Goal: Task Accomplishment & Management: Manage account settings

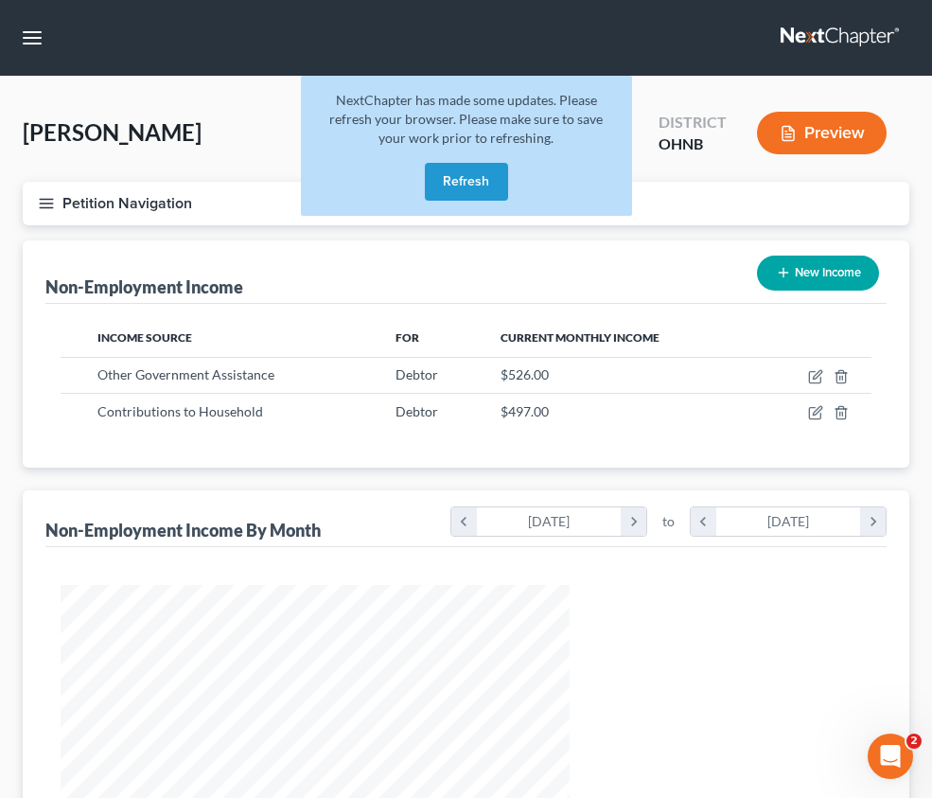
scroll to position [255, 547]
click at [473, 193] on button "Refresh" at bounding box center [466, 182] width 83 height 38
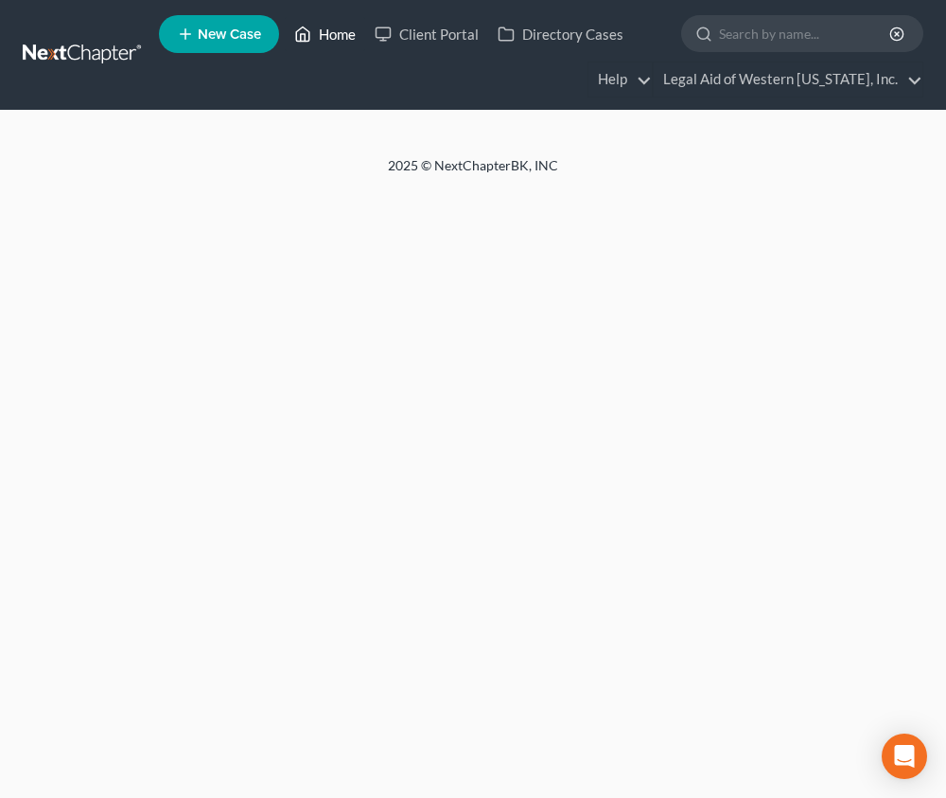
click at [327, 42] on link "Home" at bounding box center [325, 34] width 80 height 34
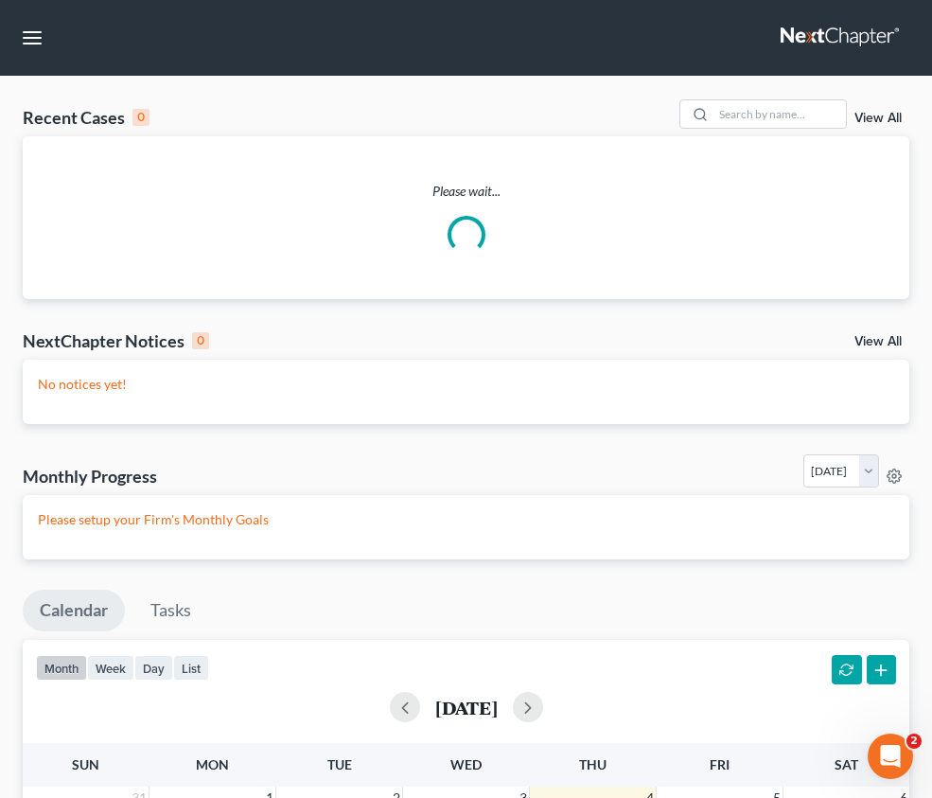
click at [0, 0] on input "search" at bounding box center [0, 0] width 0 height 0
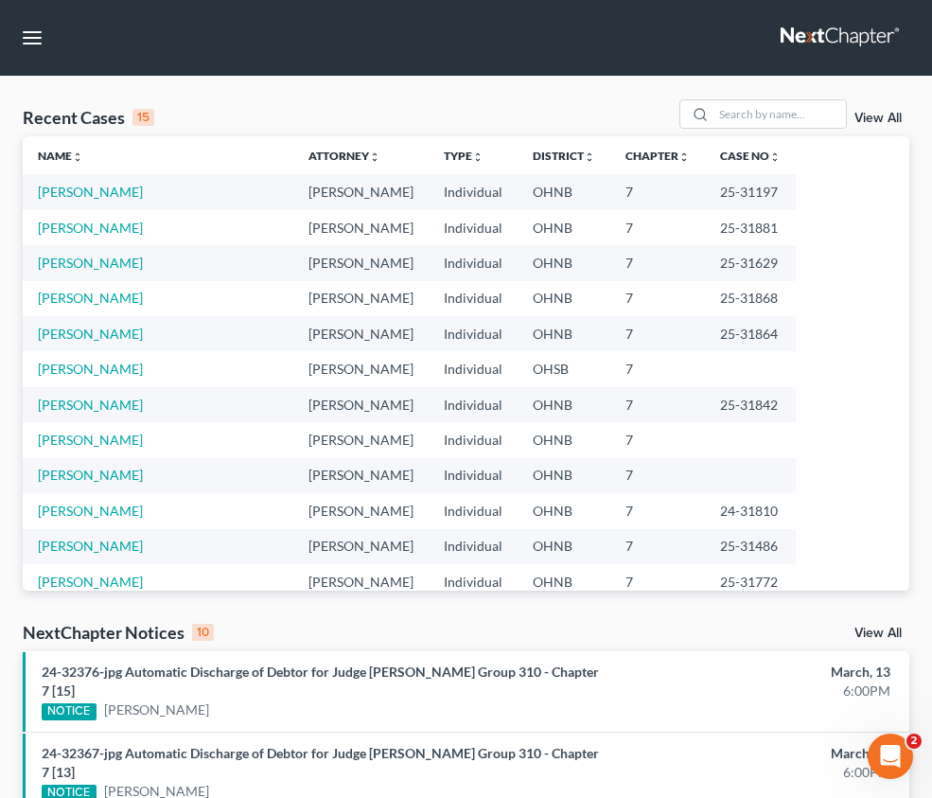
type input "[PERSON_NAME]"
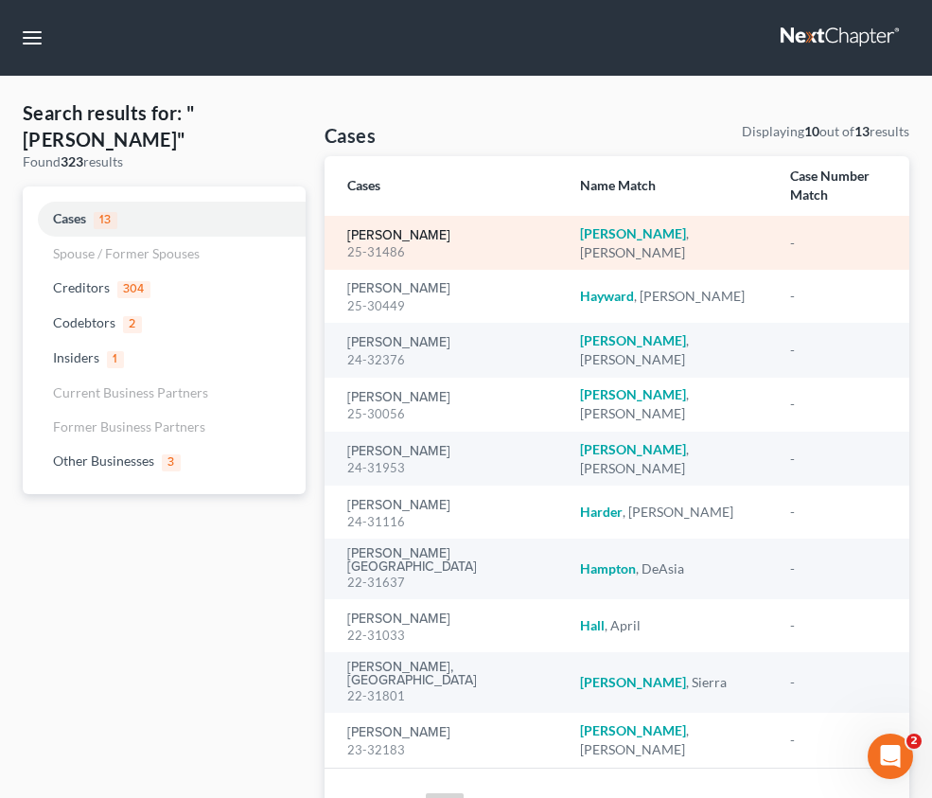
click at [398, 242] on link "[PERSON_NAME]" at bounding box center [398, 235] width 103 height 13
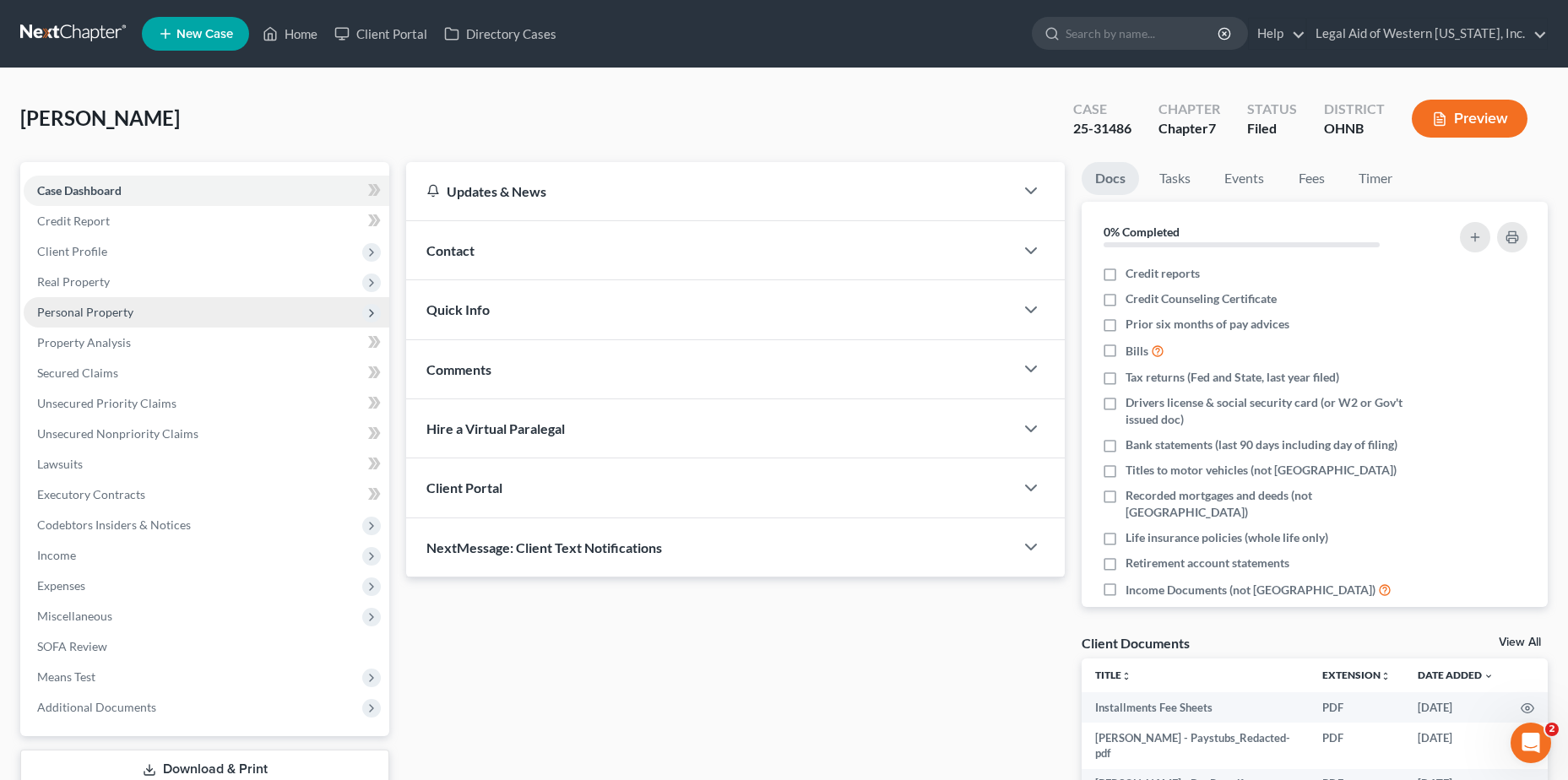
click at [115, 307] on span "Personal Property" at bounding box center [86, 312] width 96 height 14
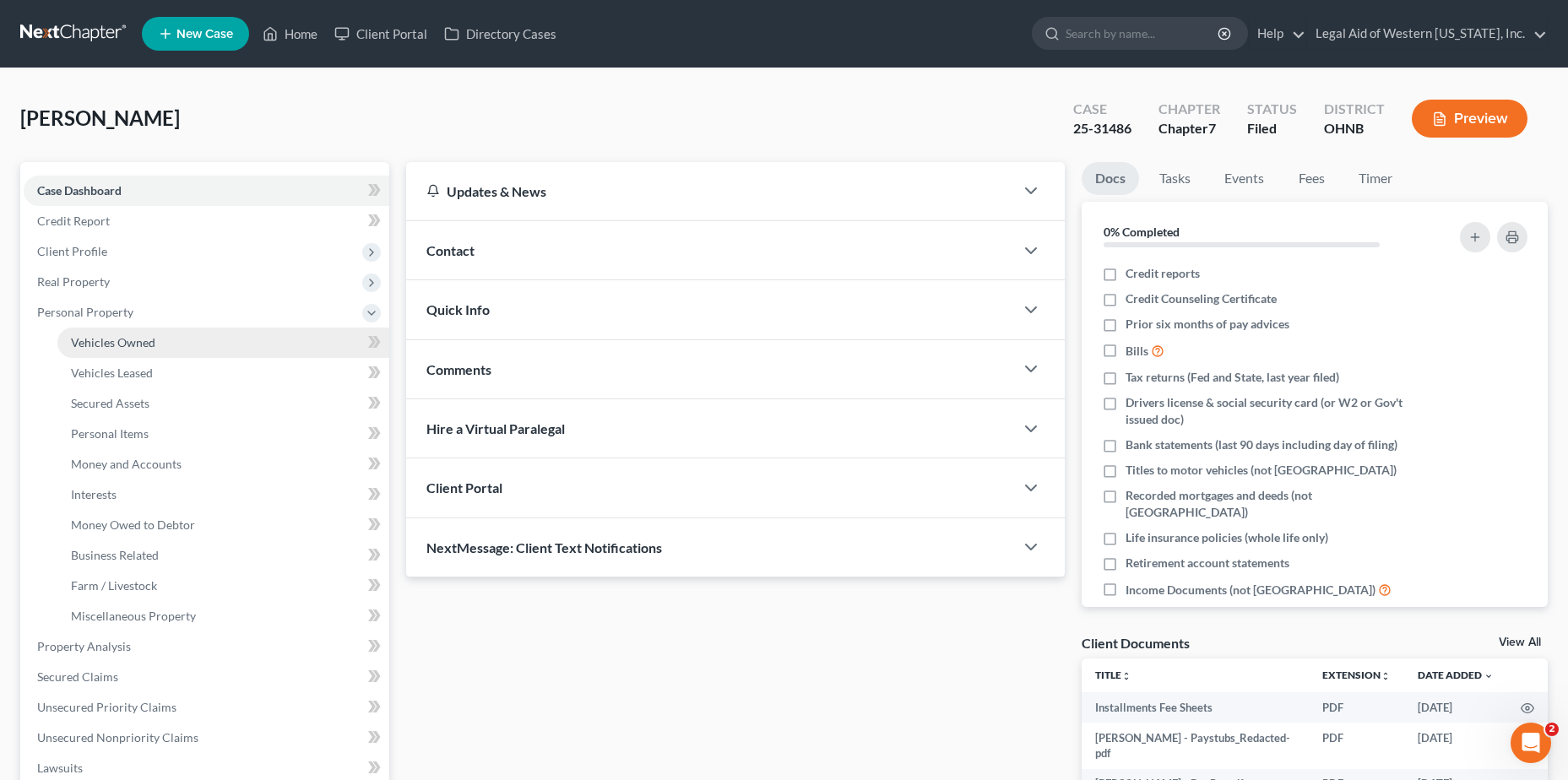
click at [143, 340] on span "Vehicles Owned" at bounding box center [112, 343] width 85 height 14
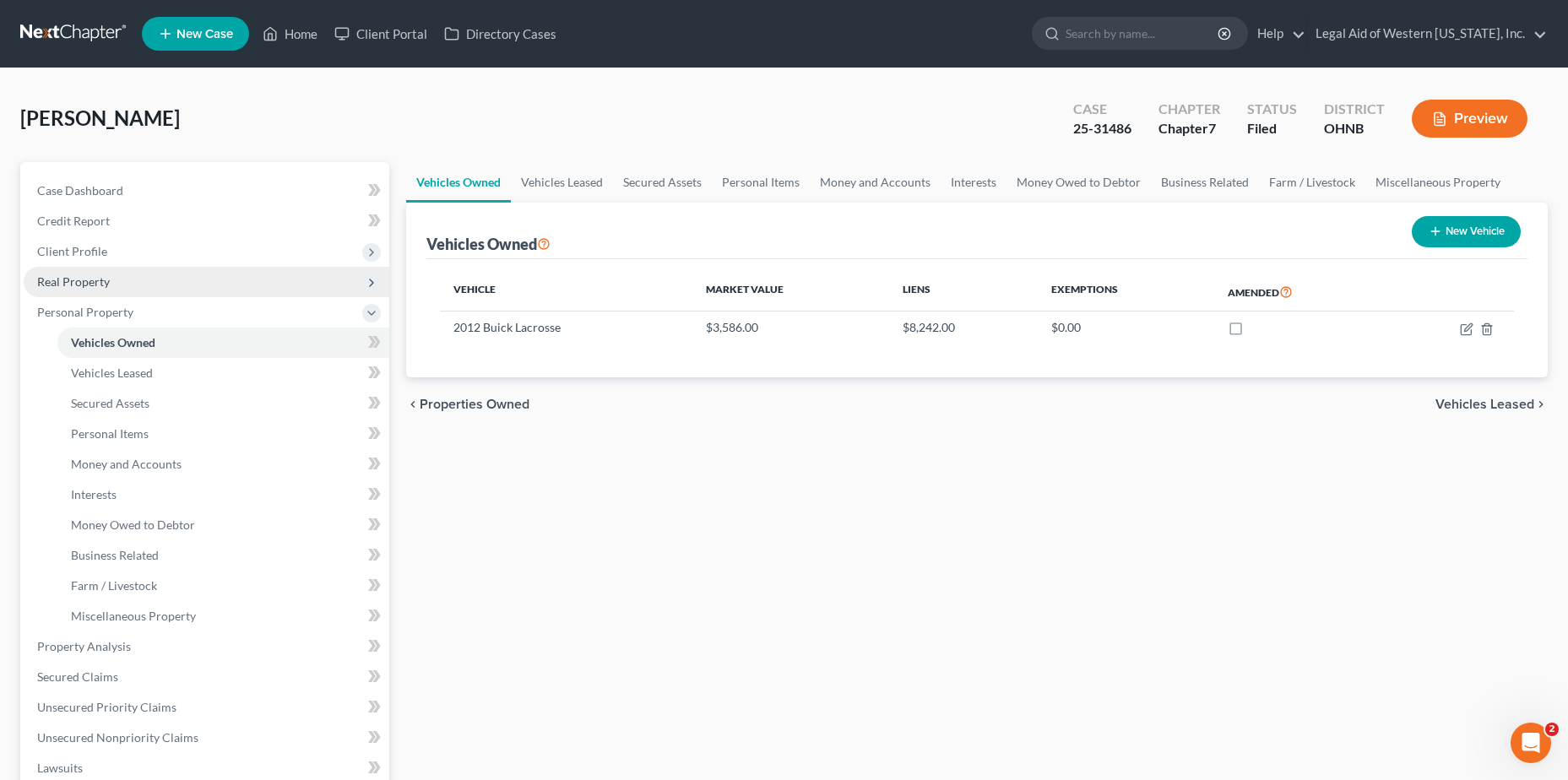
click at [150, 287] on span "Real Property" at bounding box center [206, 282] width 366 height 30
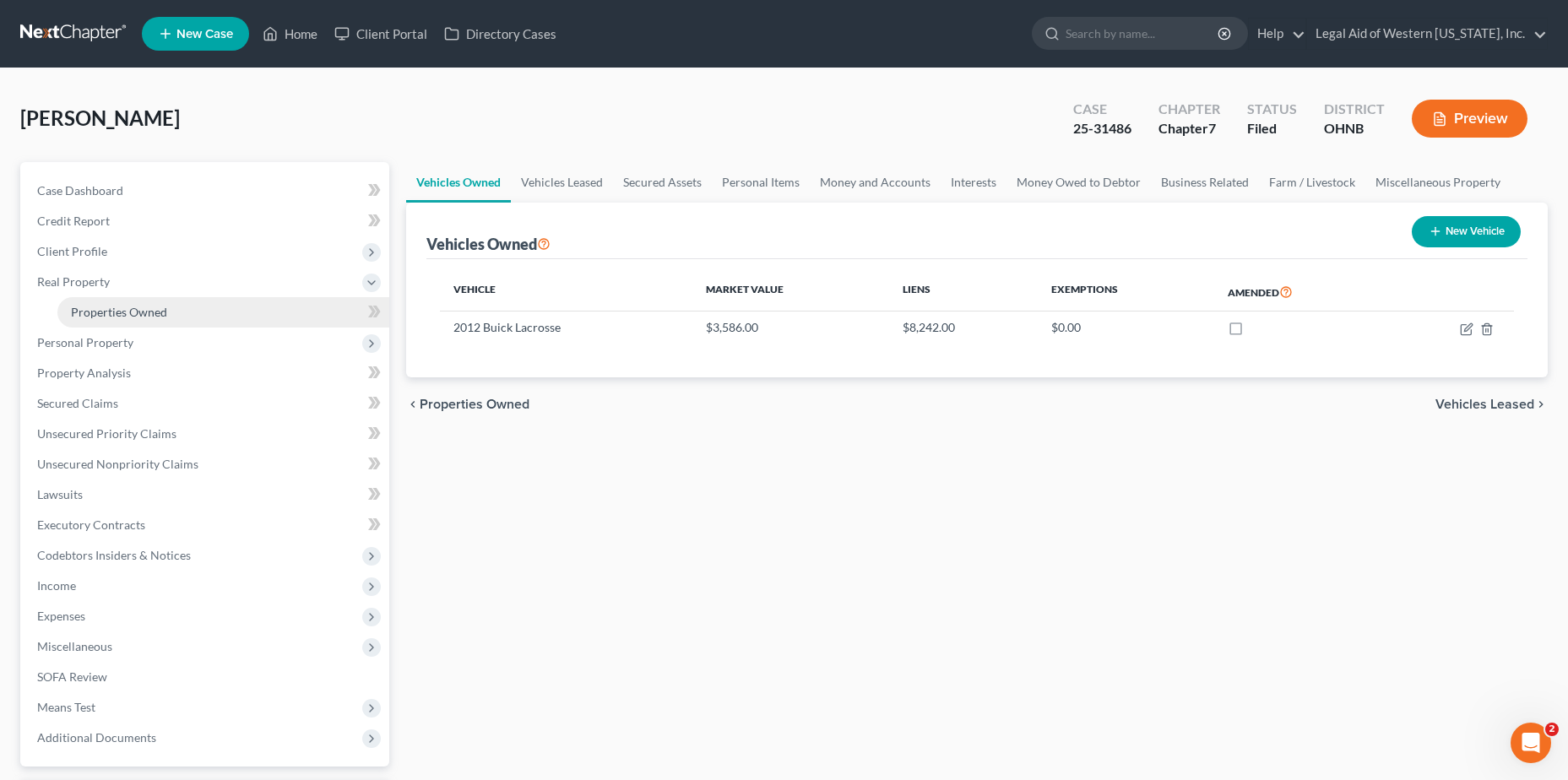
click at [149, 311] on span "Properties Owned" at bounding box center [119, 312] width 96 height 14
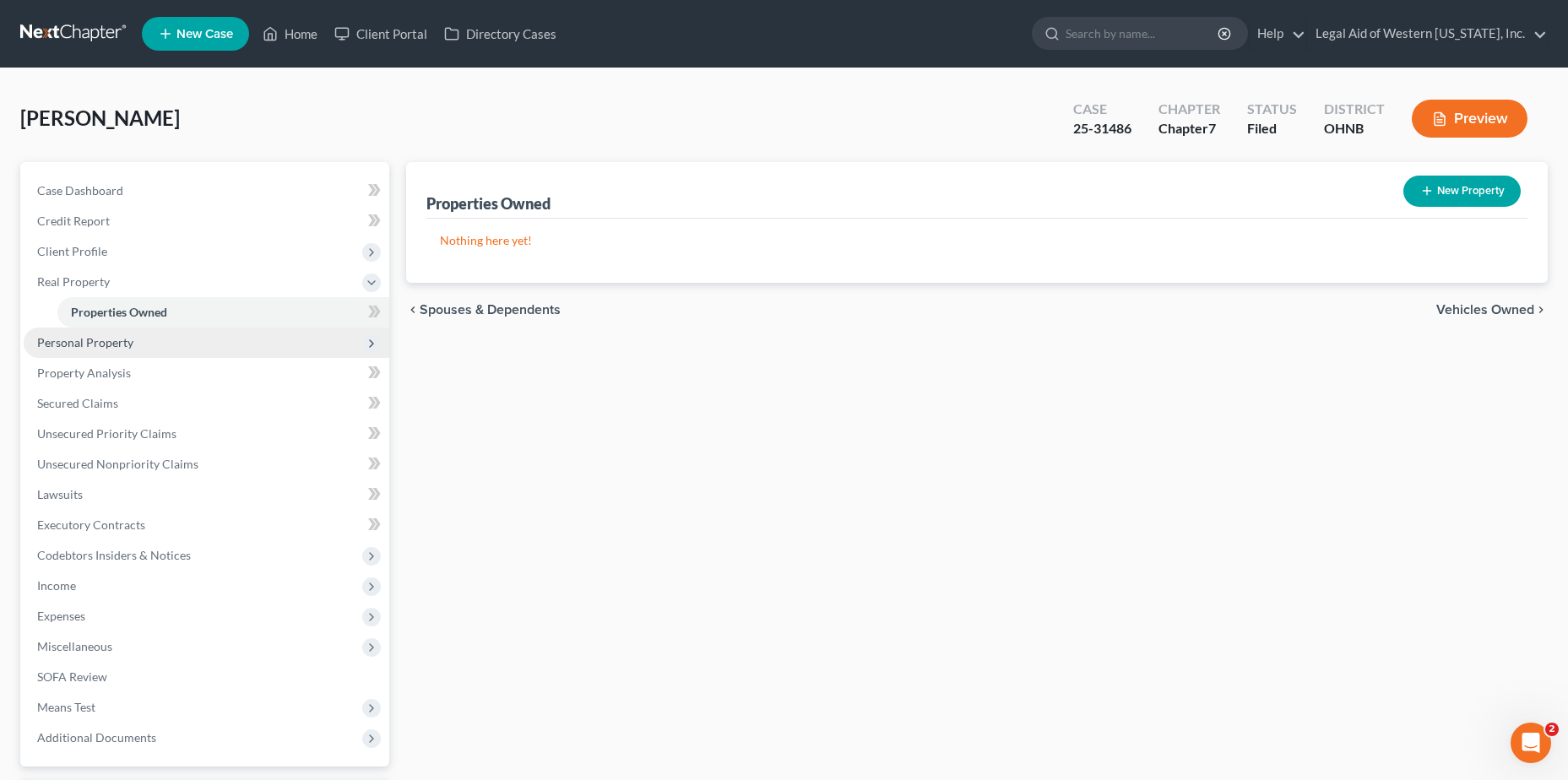
click at [147, 332] on span "Personal Property" at bounding box center [206, 343] width 366 height 30
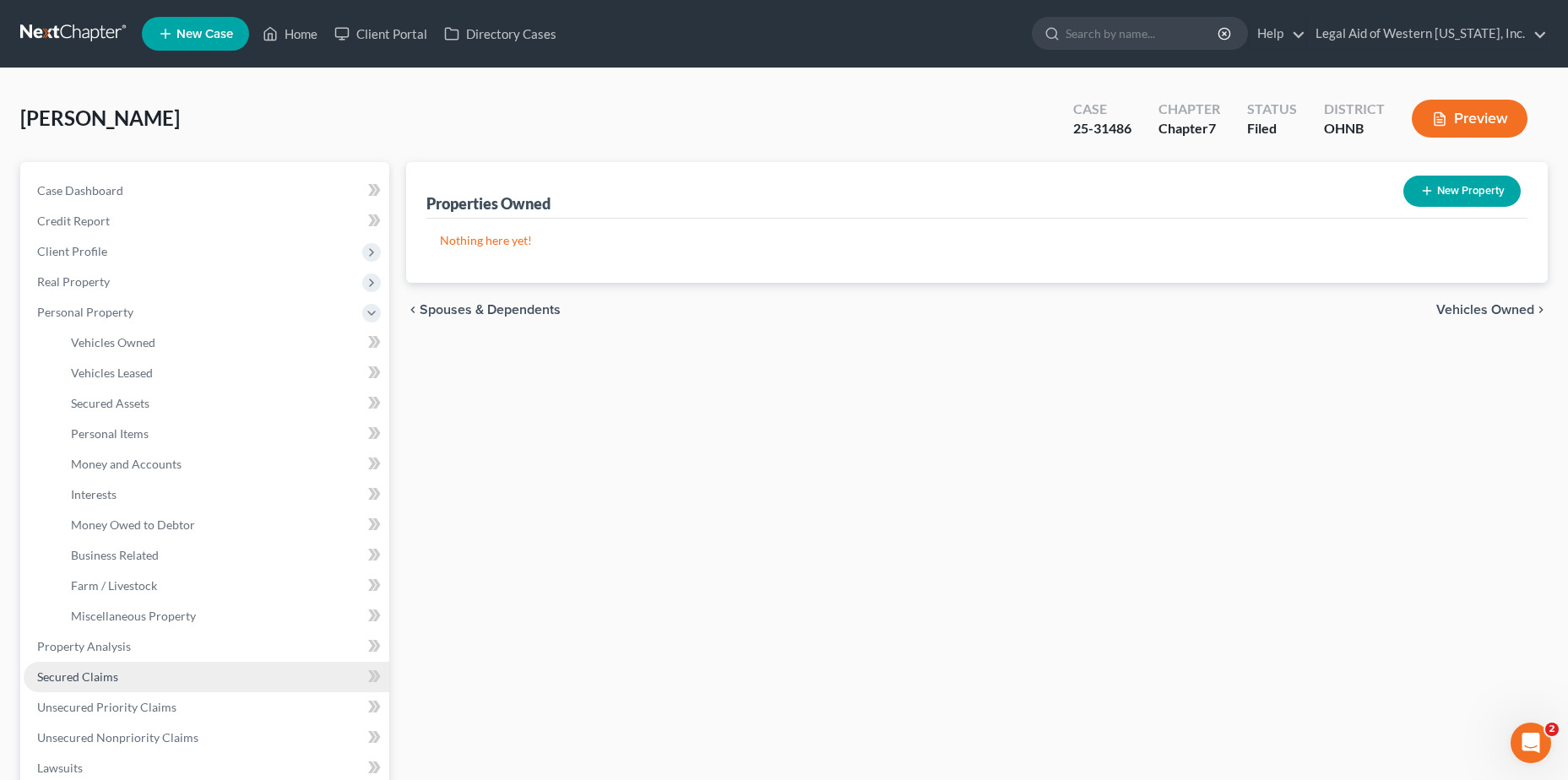
click at [135, 681] on link "Secured Claims" at bounding box center [206, 677] width 366 height 30
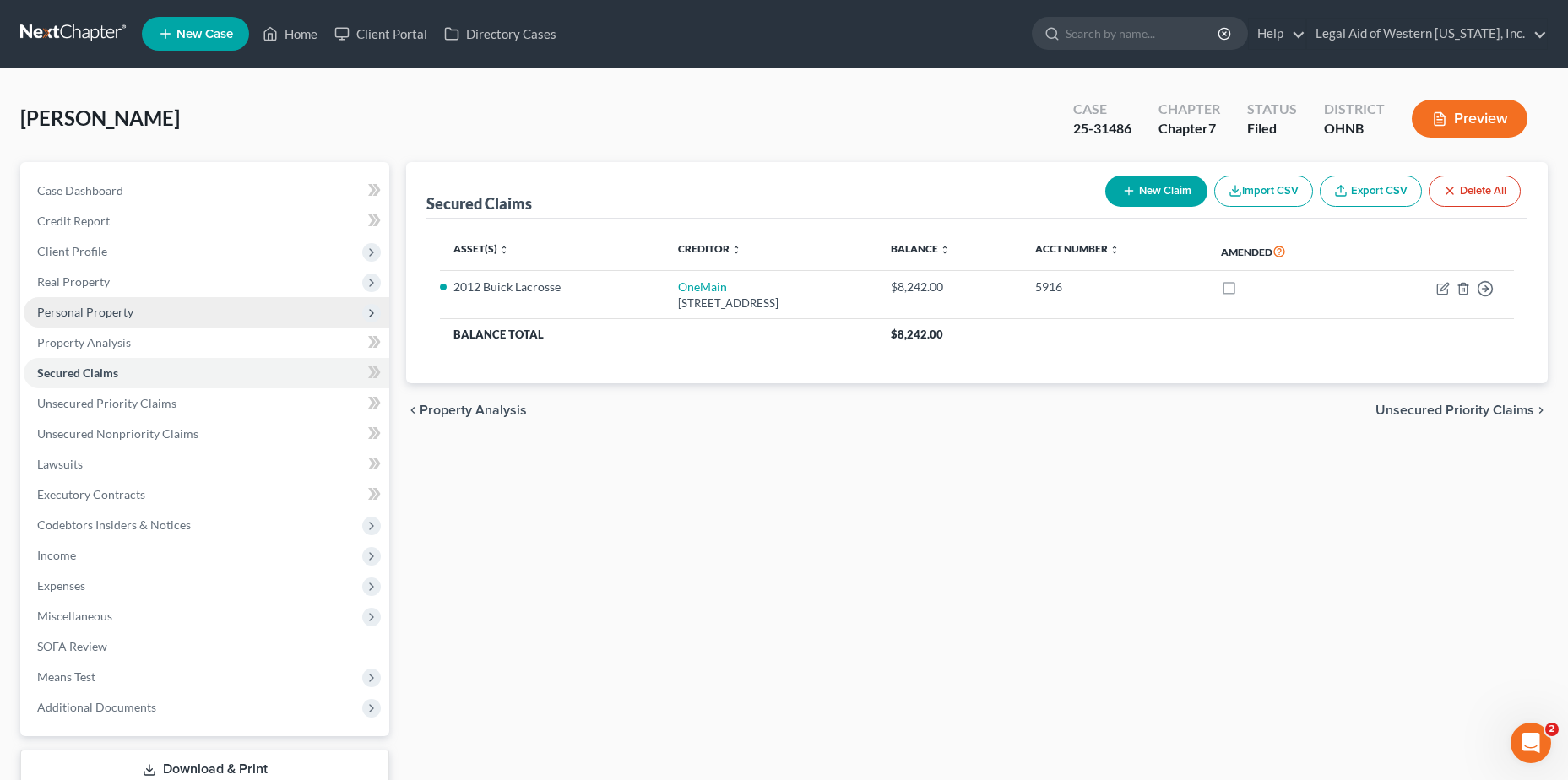
click at [138, 307] on span "Personal Property" at bounding box center [206, 312] width 366 height 30
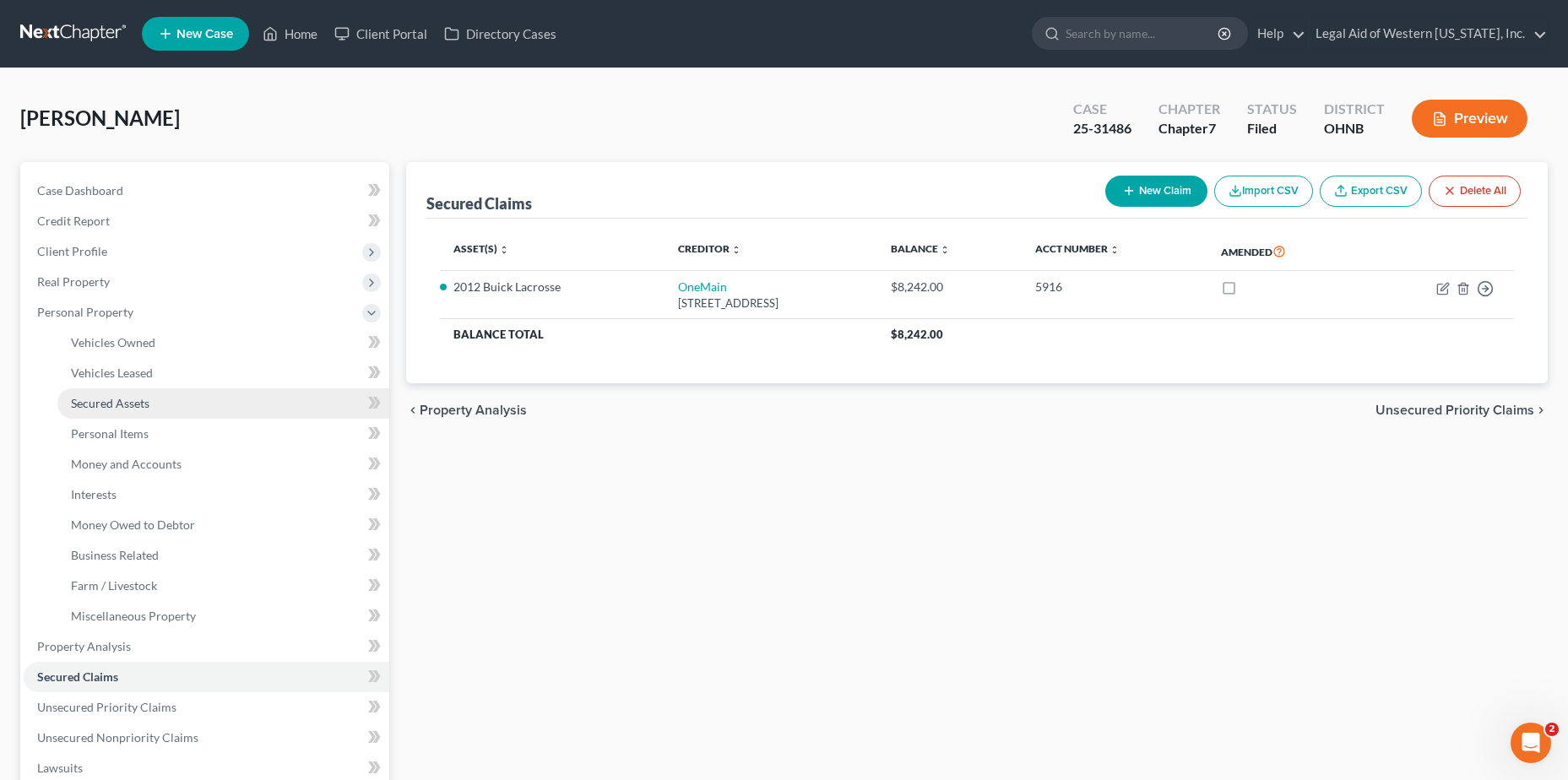
click at [149, 405] on span "Secured Assets" at bounding box center [110, 403] width 79 height 14
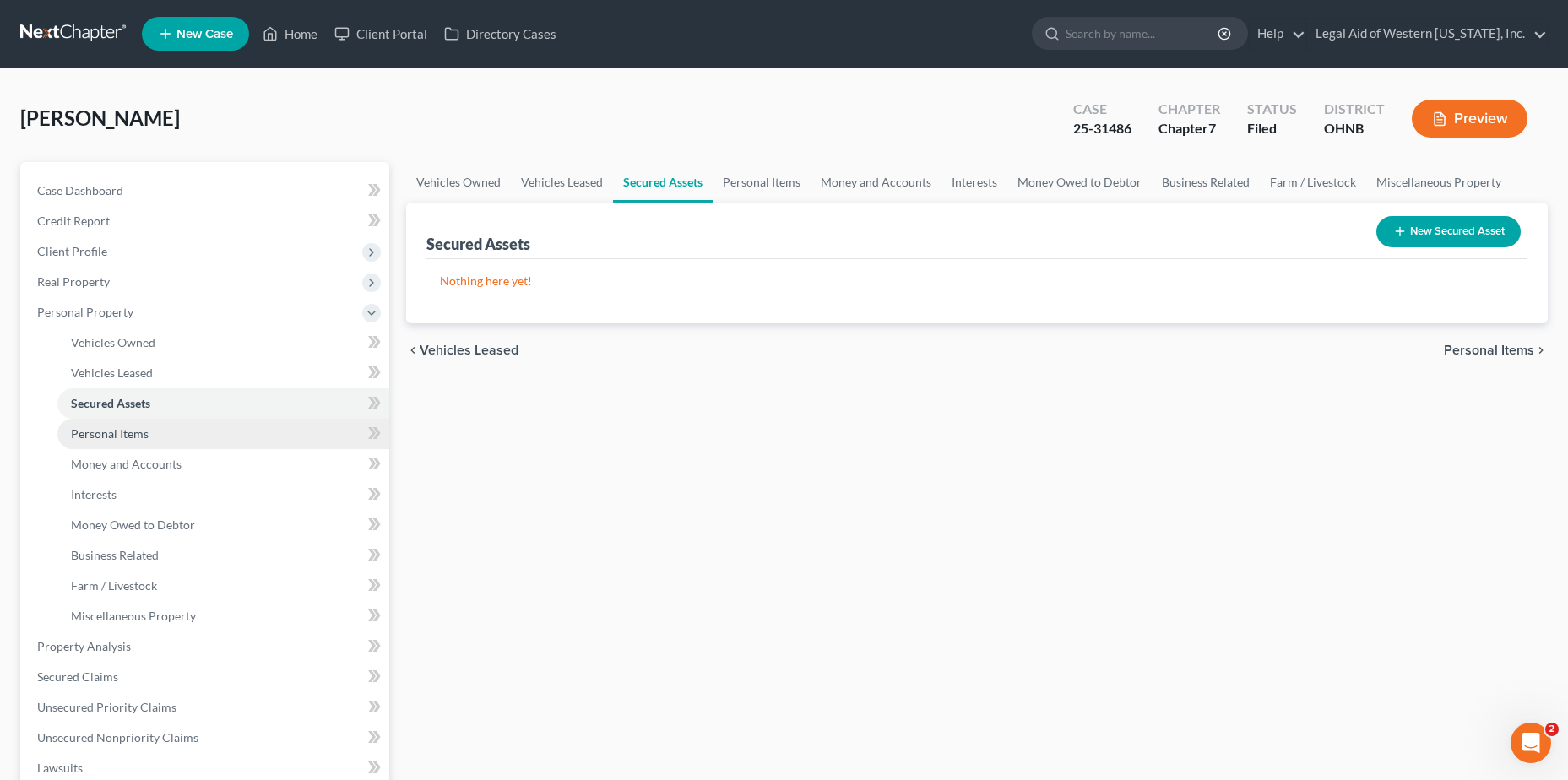
click at [149, 432] on link "Personal Items" at bounding box center [223, 434] width 332 height 30
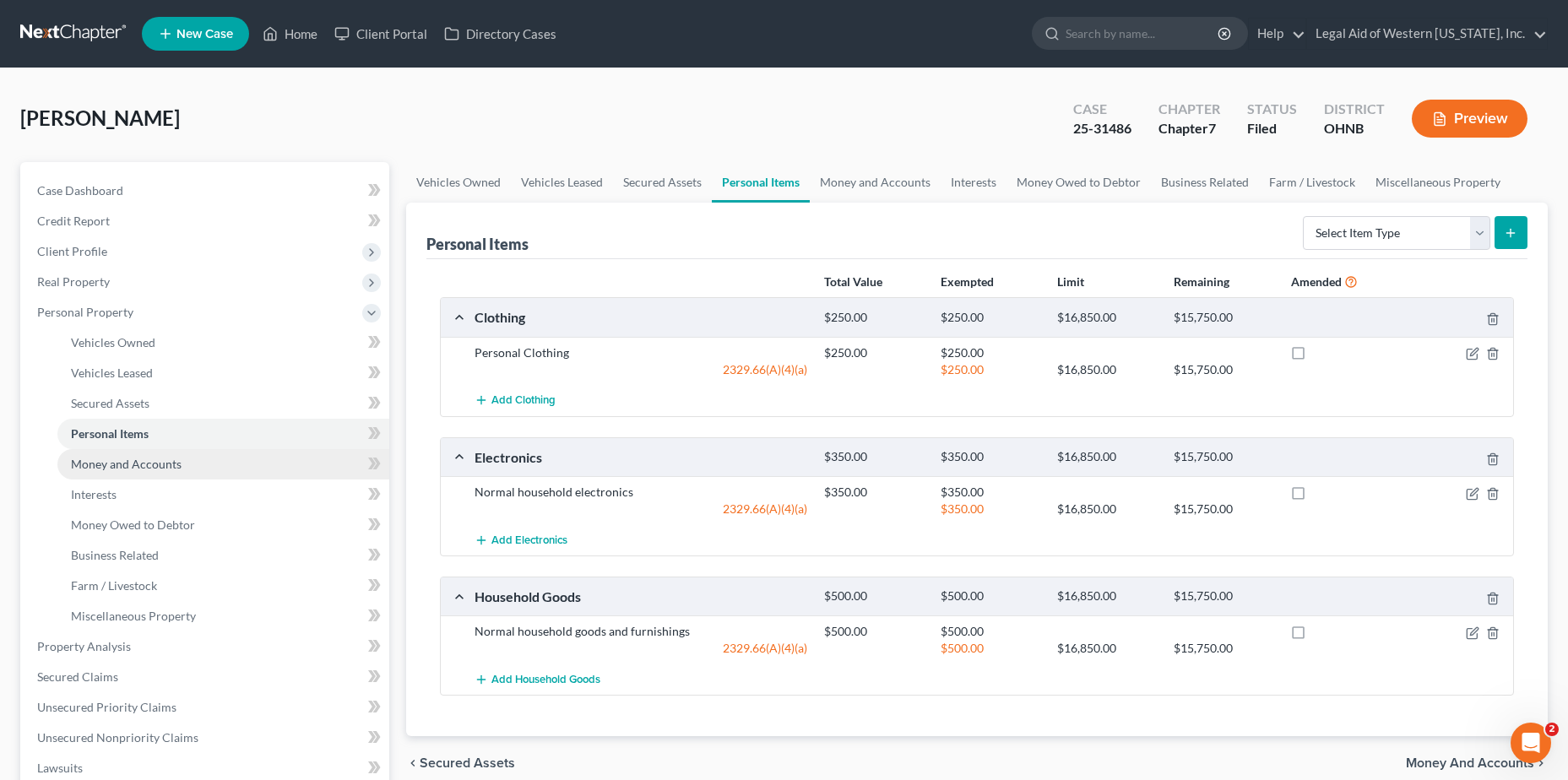
click at [151, 461] on span "Money and Accounts" at bounding box center [126, 464] width 111 height 14
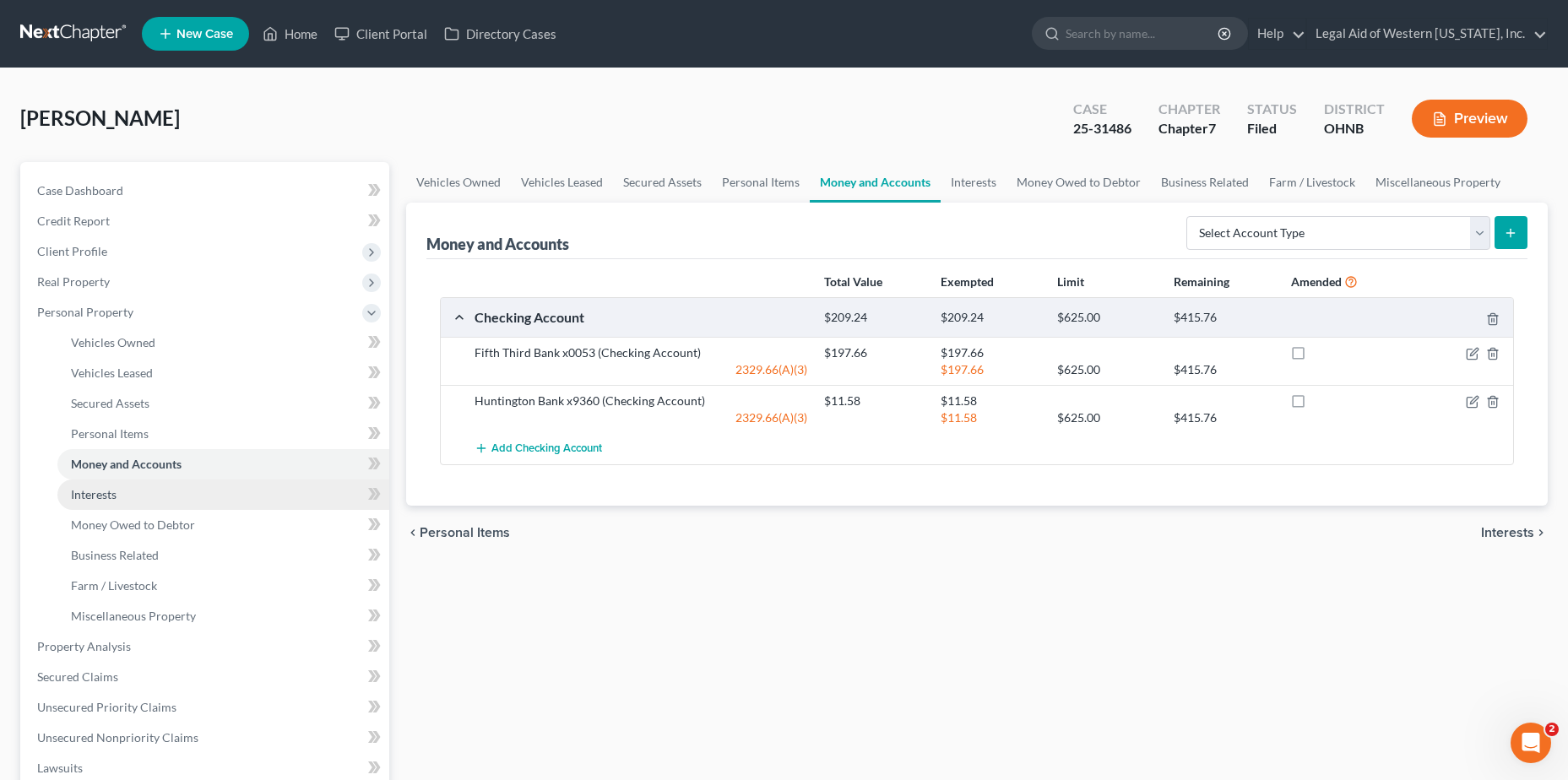
click at [150, 497] on link "Interests" at bounding box center [223, 494] width 332 height 30
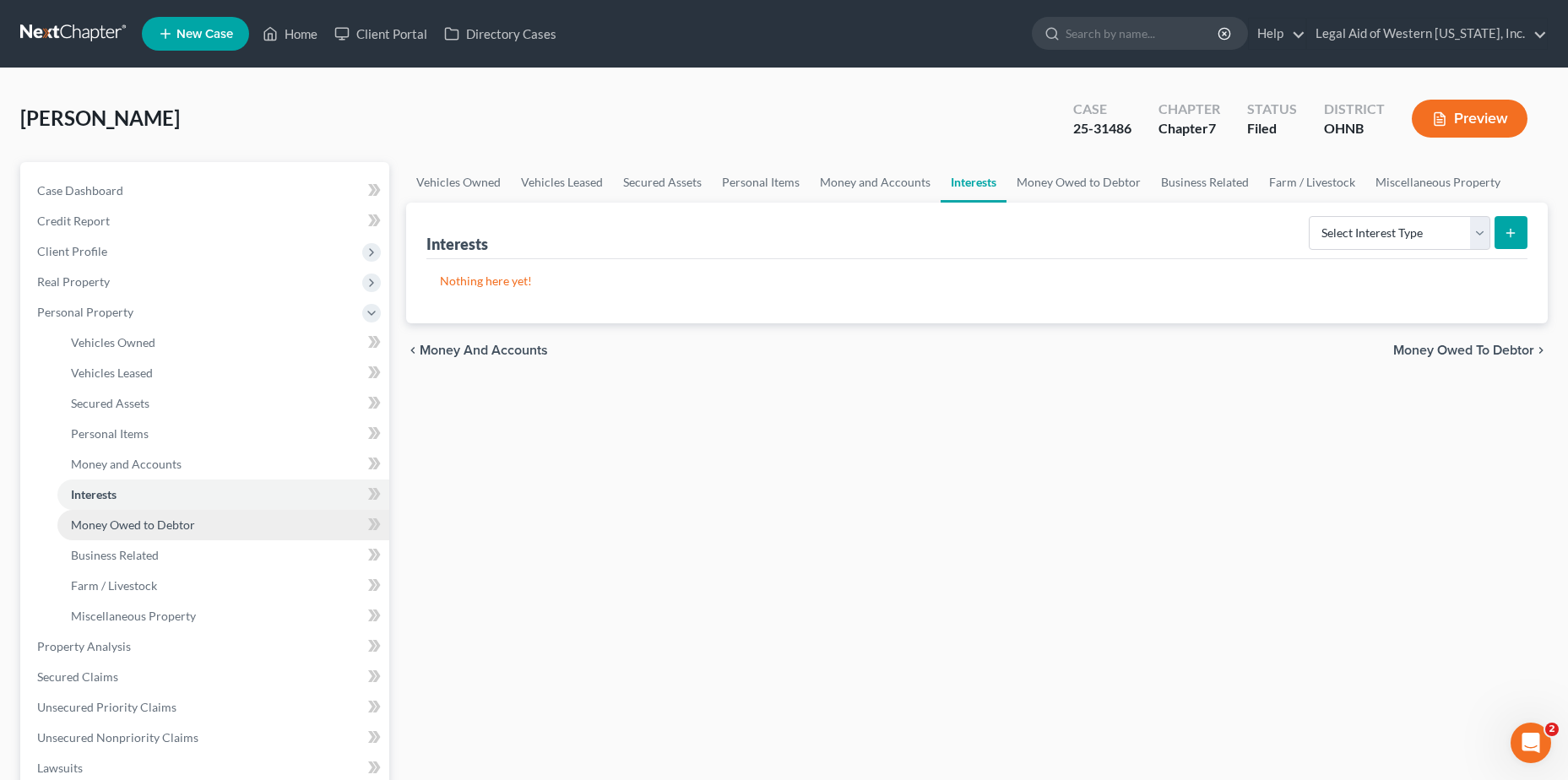
click at [154, 529] on span "Money Owed to Debtor" at bounding box center [132, 525] width 124 height 14
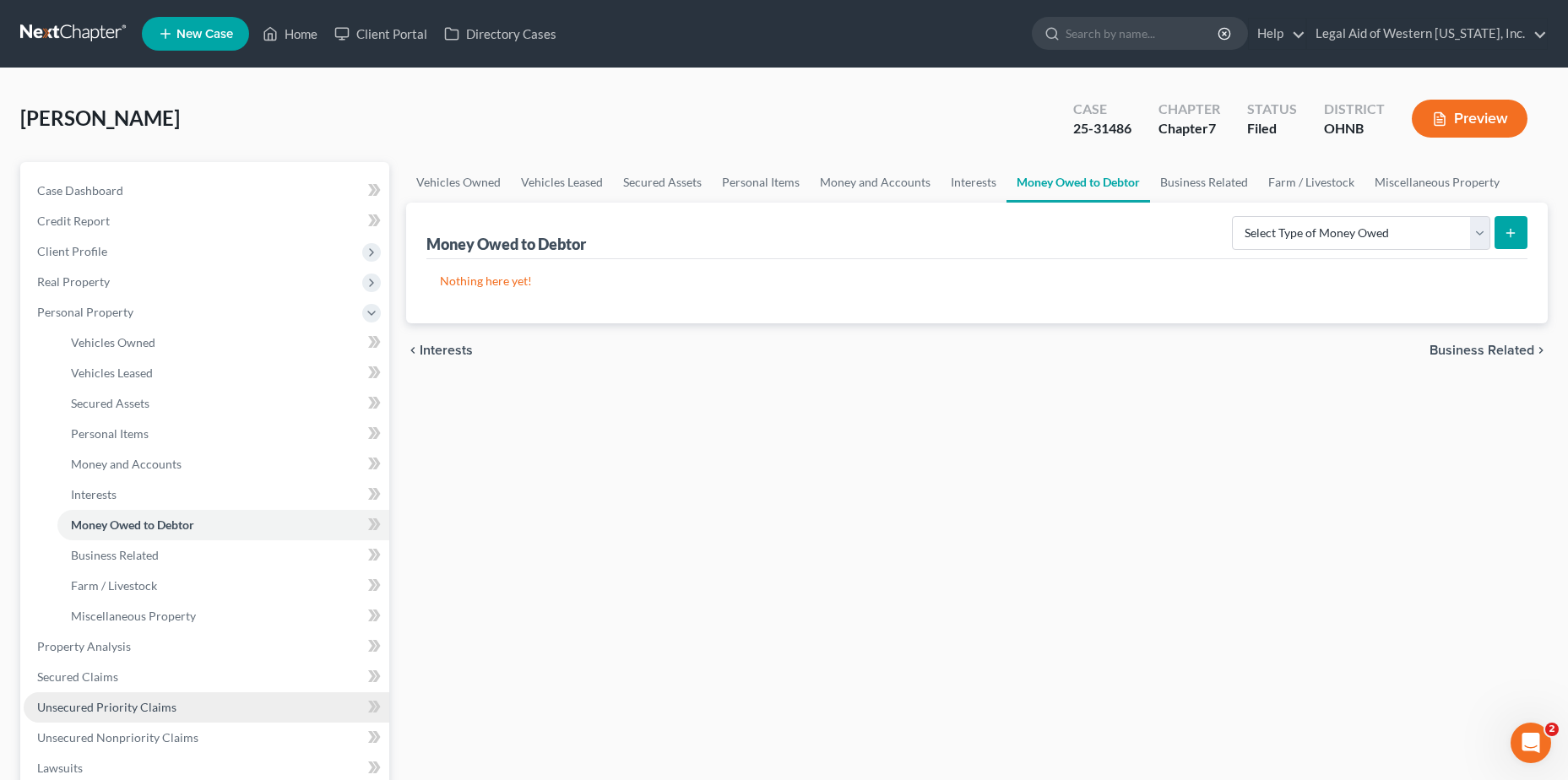
click at [120, 707] on span "Unsecured Priority Claims" at bounding box center [107, 707] width 139 height 14
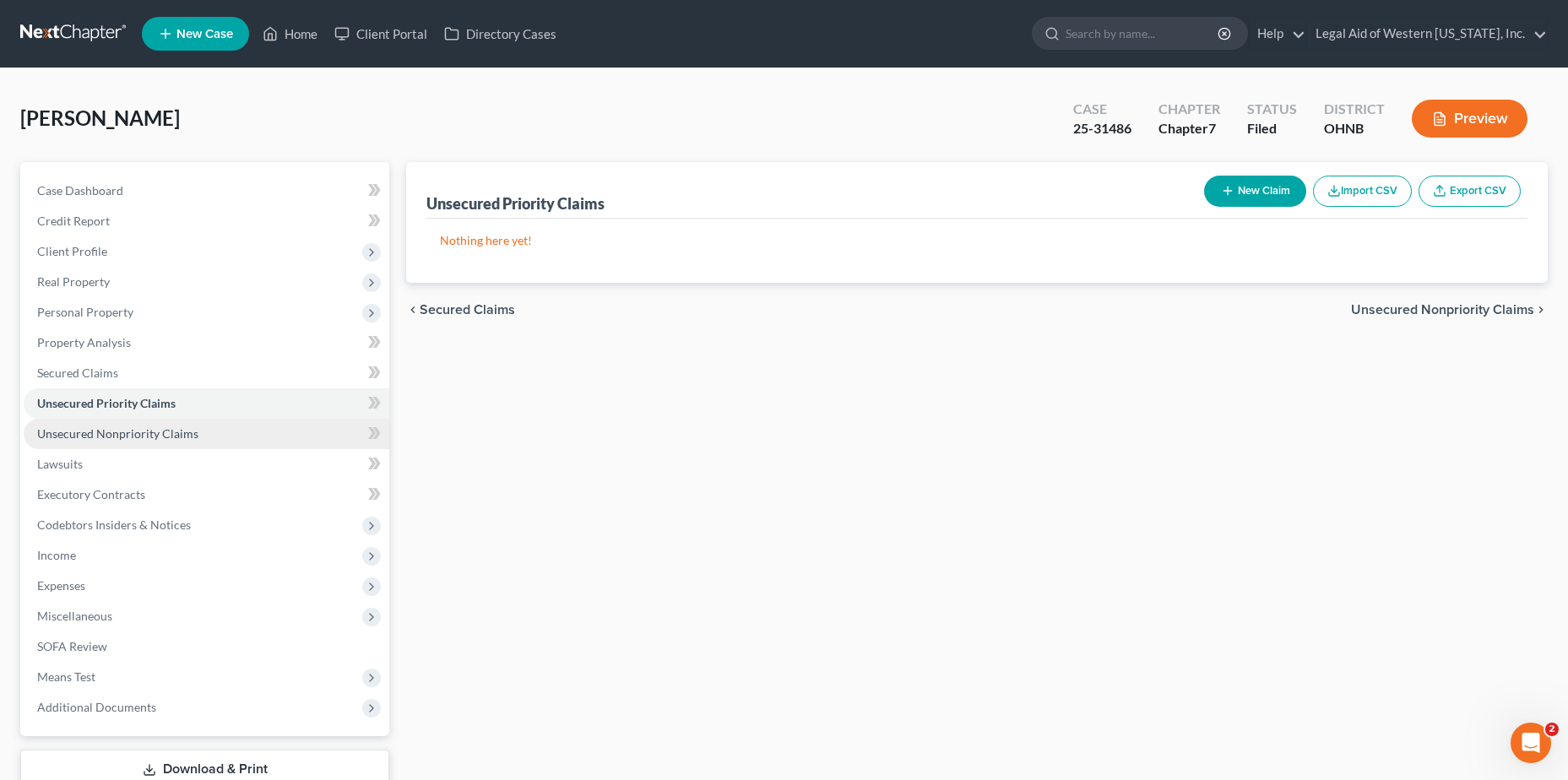
click at [134, 434] on span "Unsecured Nonpriority Claims" at bounding box center [118, 434] width 162 height 14
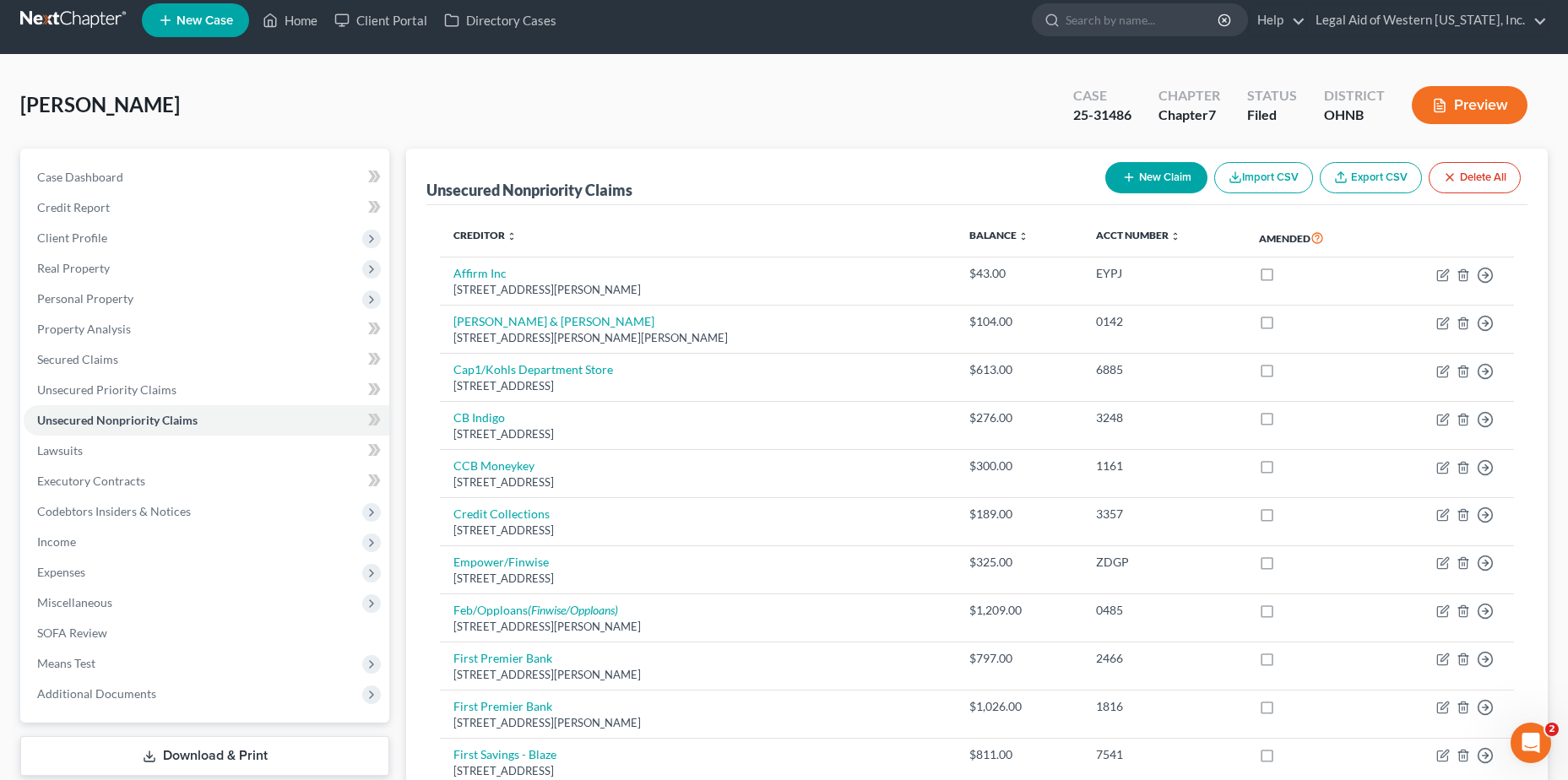
scroll to position [11, 0]
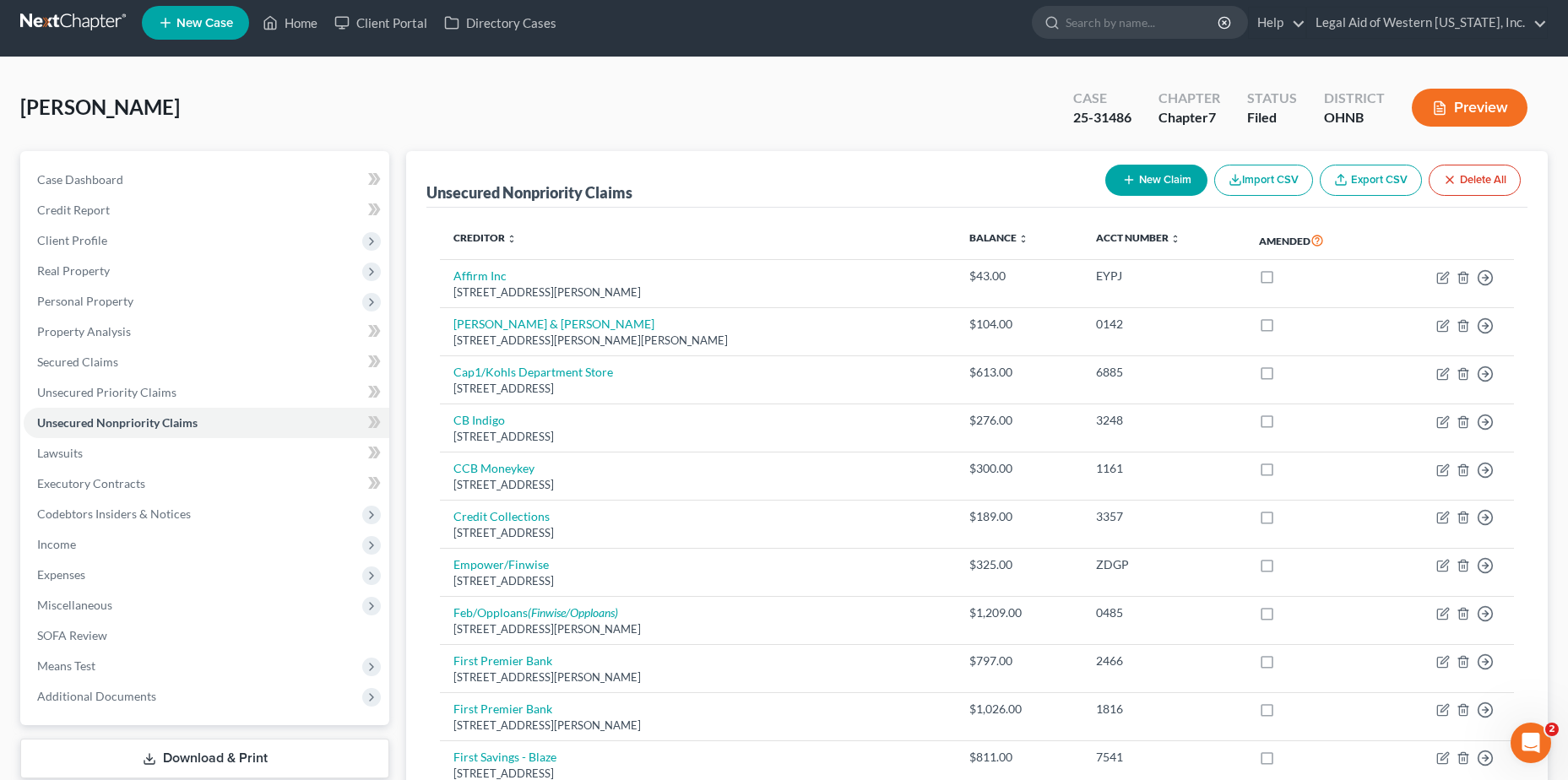
click at [810, 104] on div "[PERSON_NAME] Upgraded Case 25-31486 Chapter Chapter 7 Status [GEOGRAPHIC_DATA]…" at bounding box center [784, 114] width 1528 height 73
click at [112, 552] on span "Income" at bounding box center [206, 544] width 366 height 30
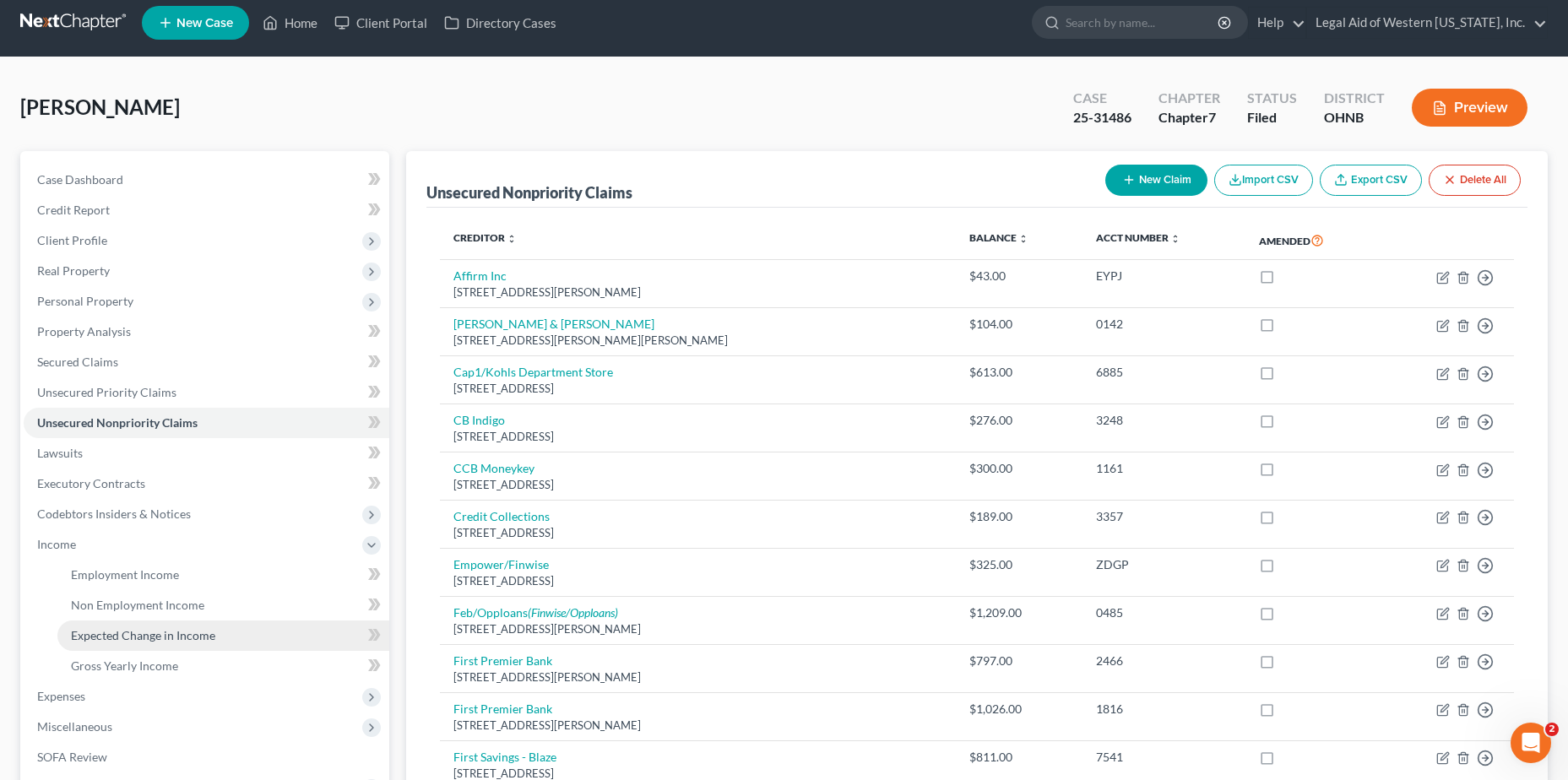
click at [149, 631] on span "Expected Change in Income" at bounding box center [143, 635] width 145 height 14
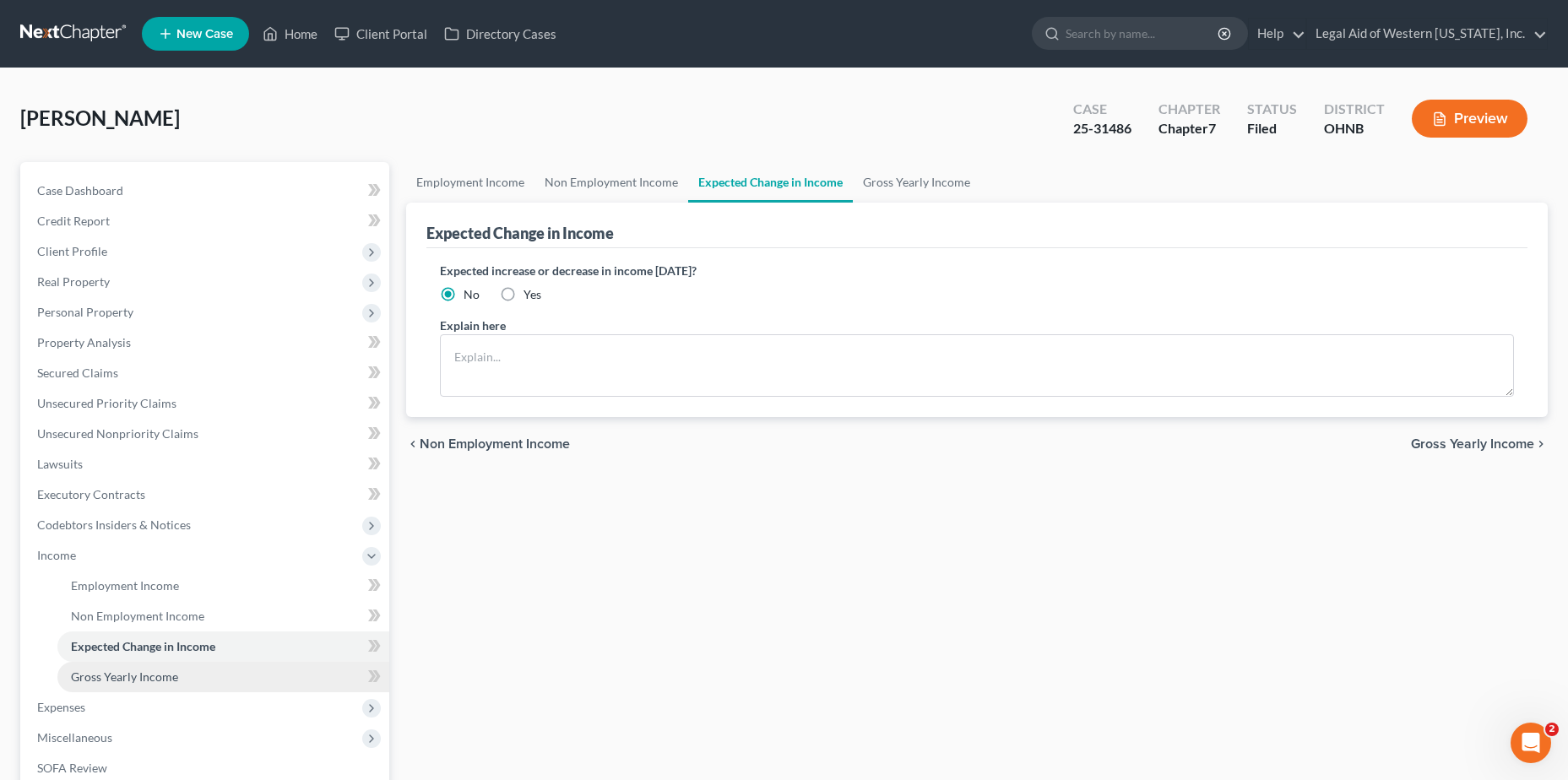
click at [196, 684] on link "Gross Yearly Income" at bounding box center [223, 677] width 332 height 30
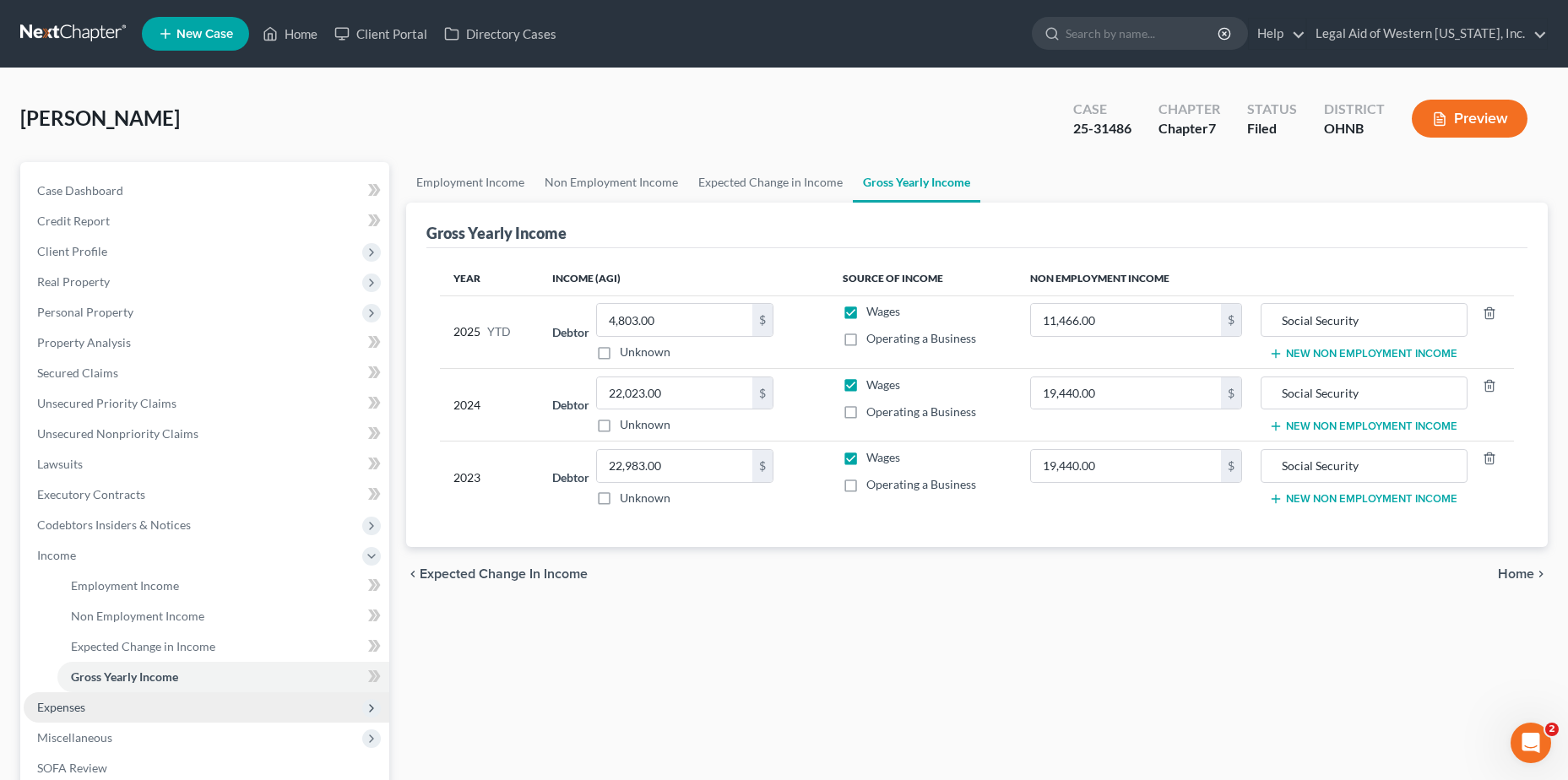
click at [161, 711] on span "Expenses" at bounding box center [206, 708] width 366 height 30
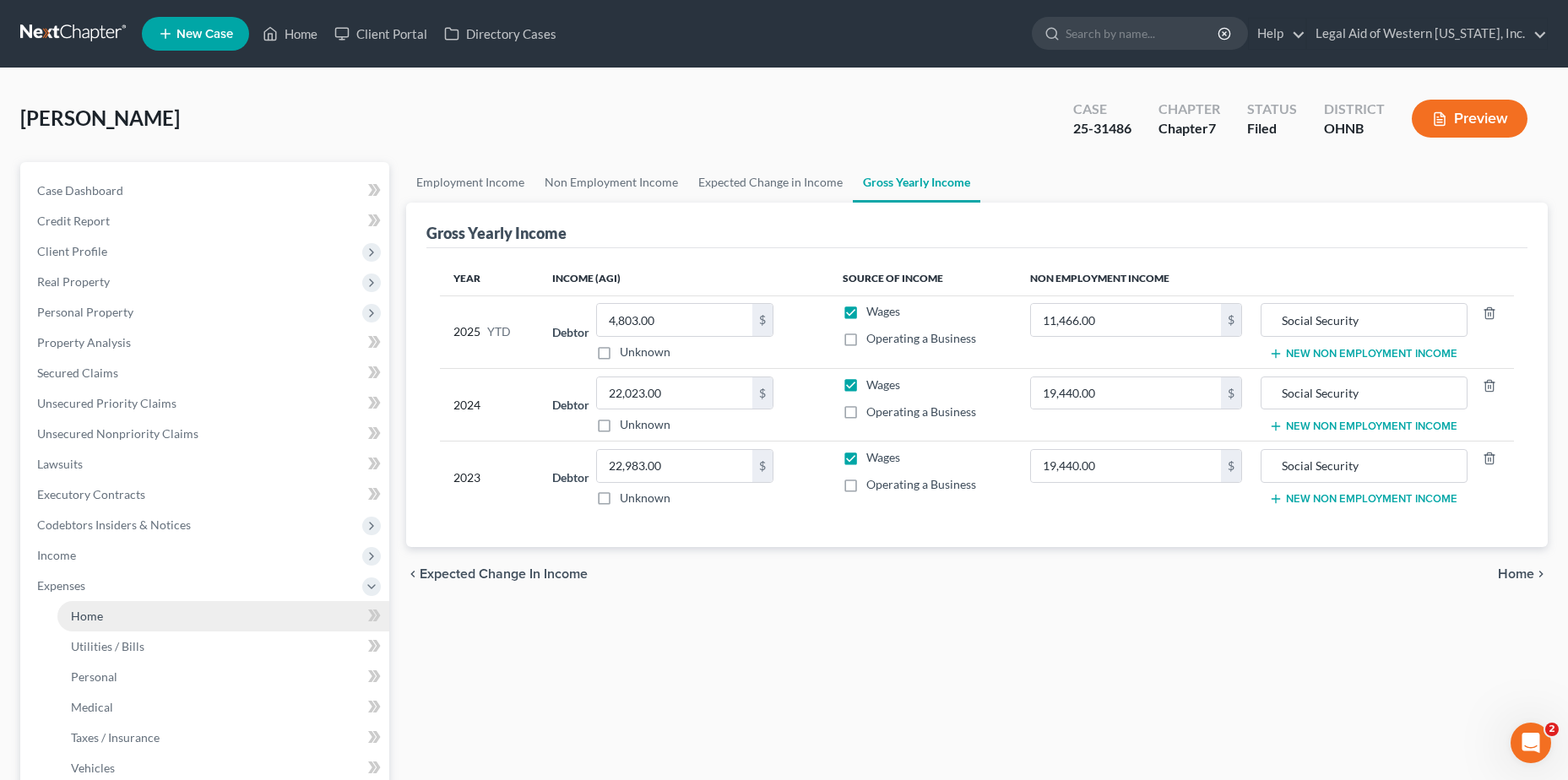
click at [160, 625] on link "Home" at bounding box center [223, 617] width 332 height 30
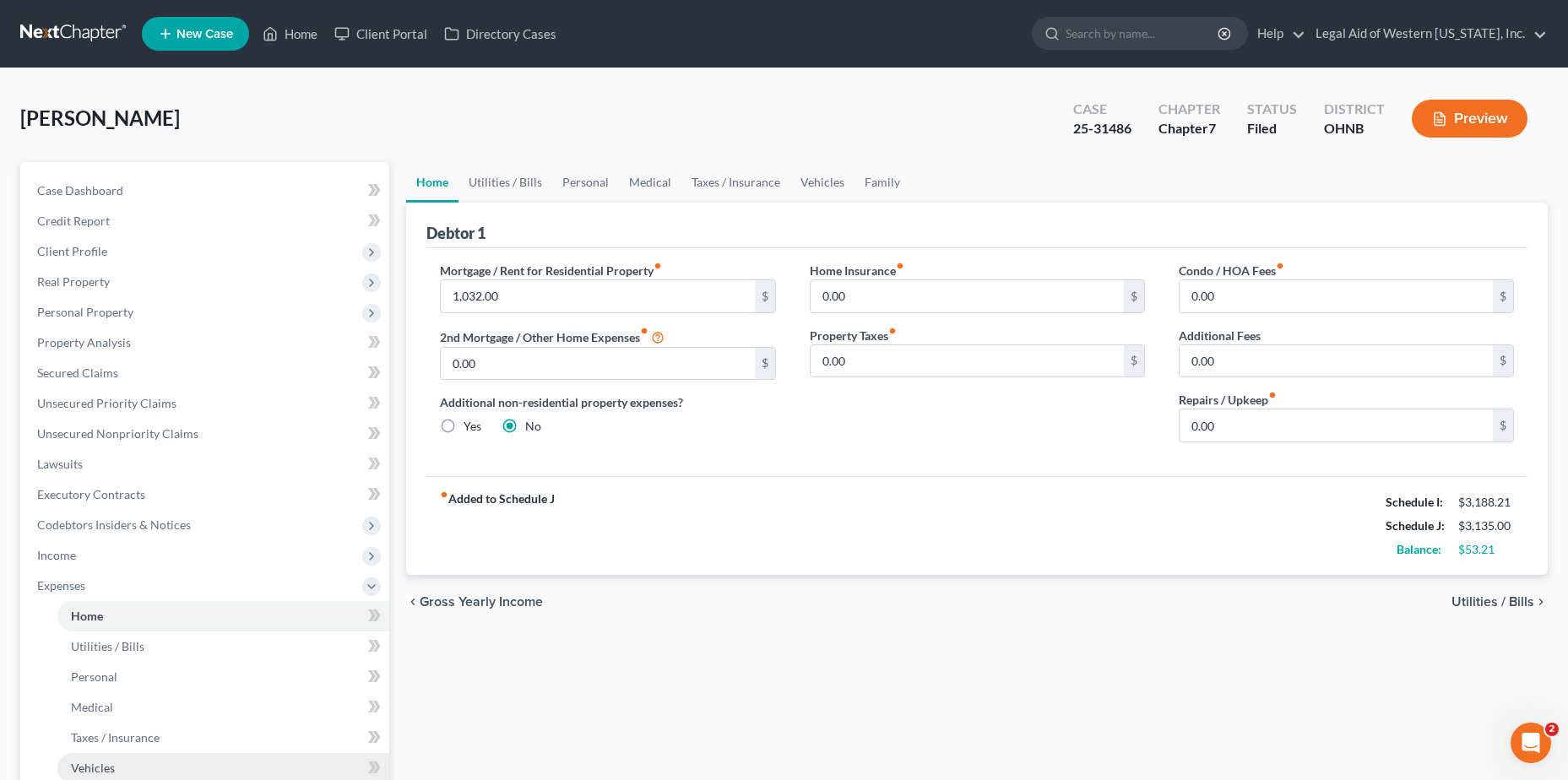
click at [95, 711] on span "Vehicles" at bounding box center [92, 768] width 44 height 14
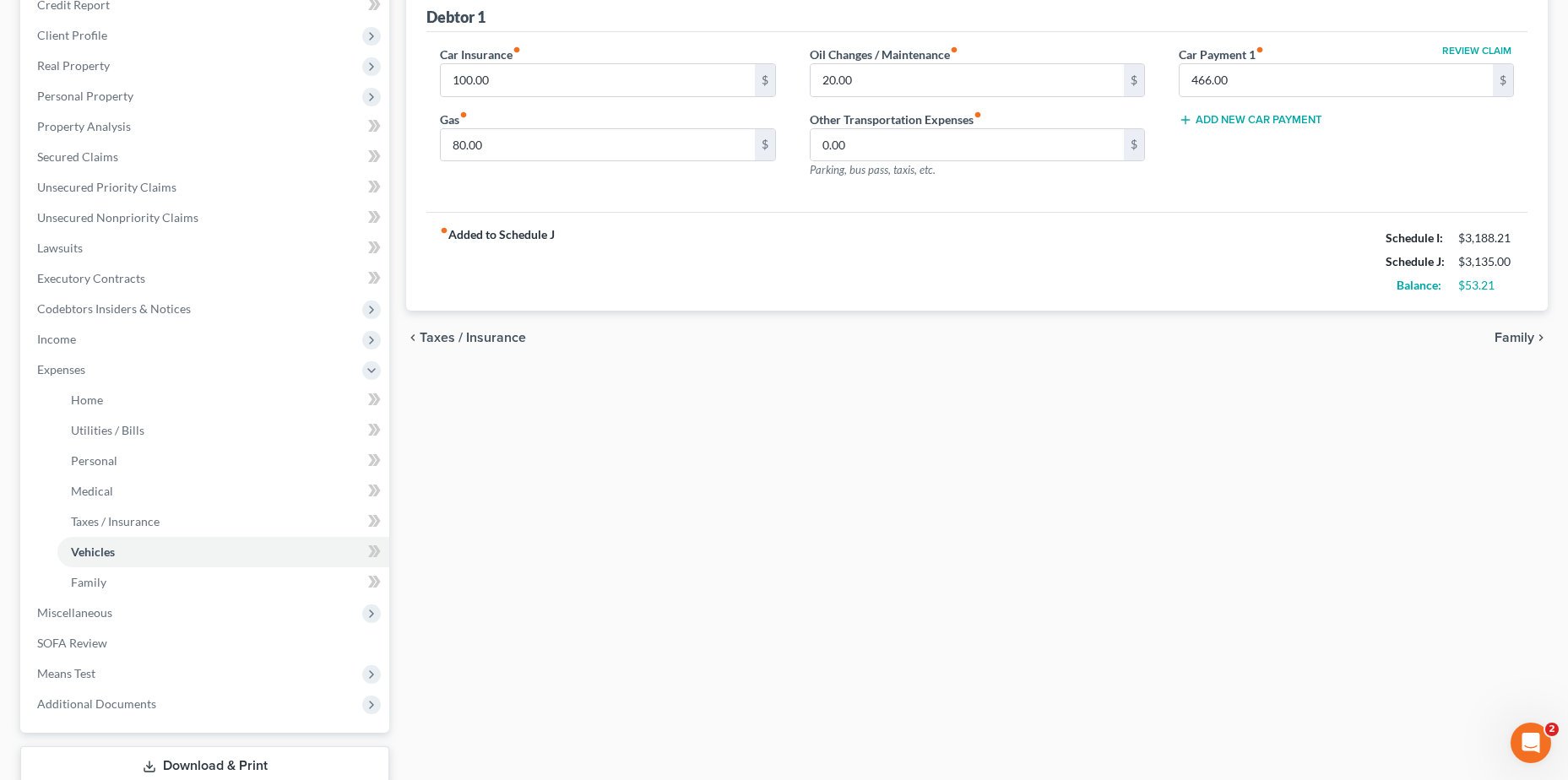
scroll to position [330, 0]
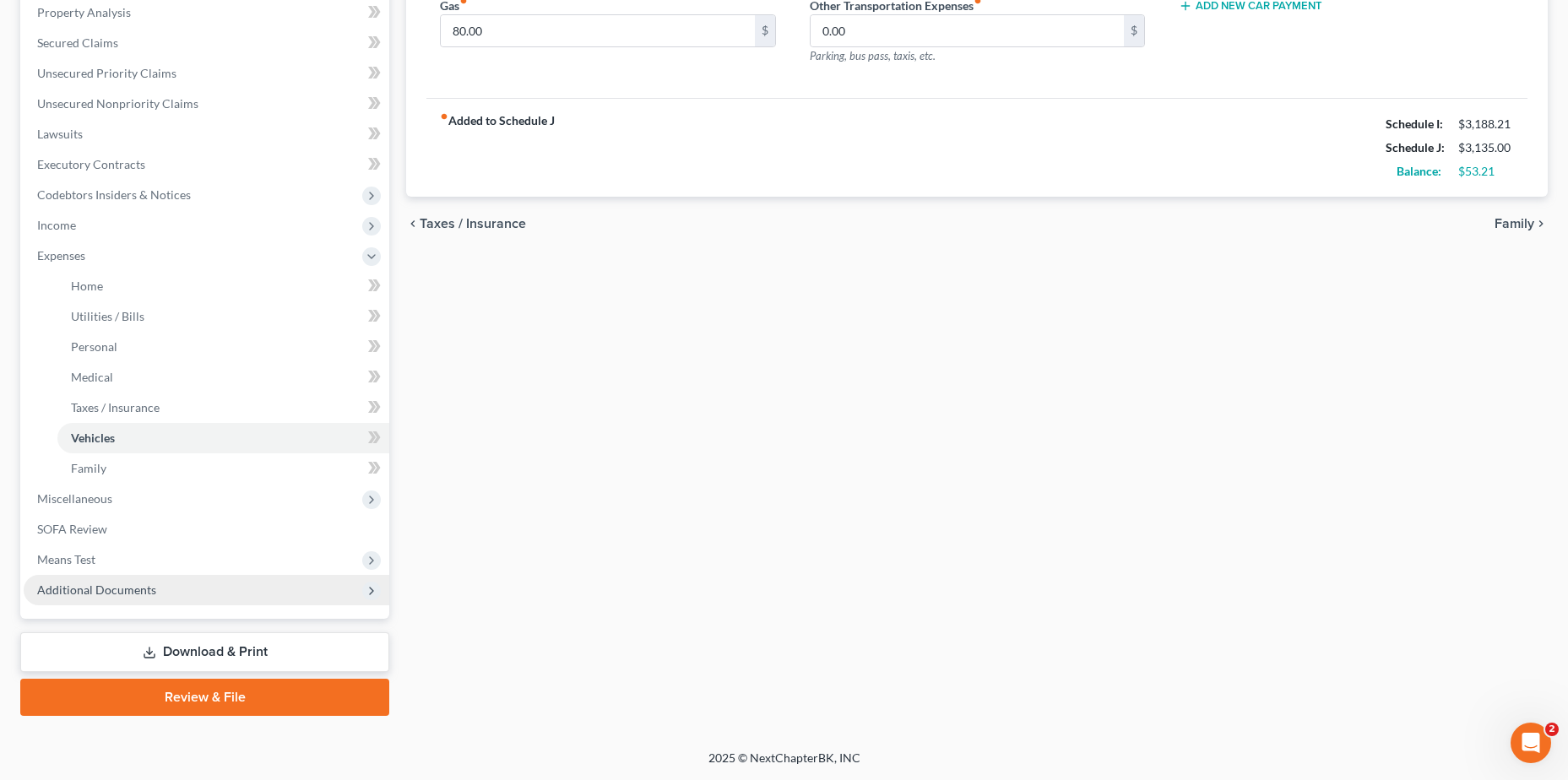
click at [66, 598] on span "Additional Documents" at bounding box center [206, 590] width 366 height 30
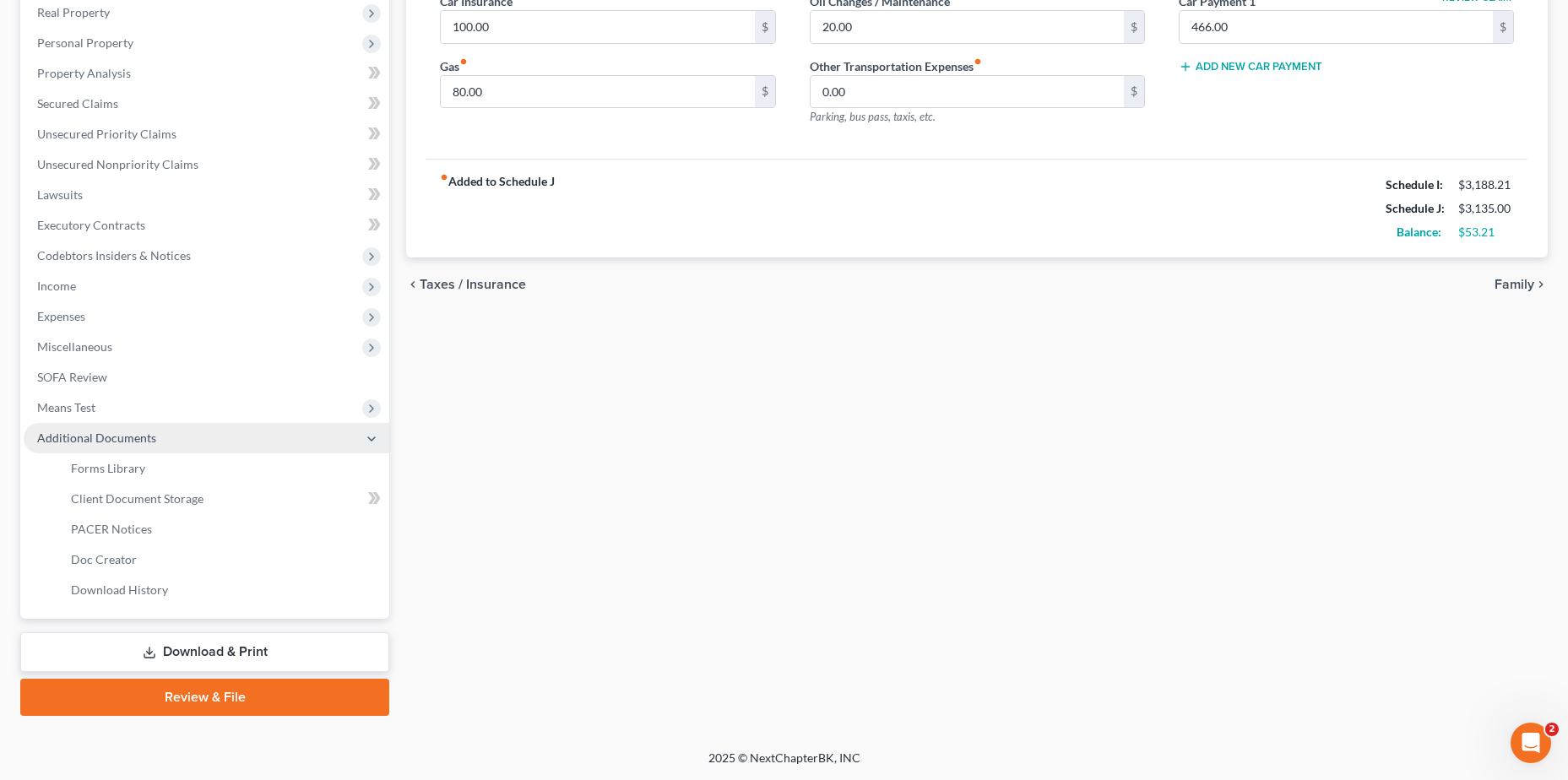
scroll to position [270, 0]
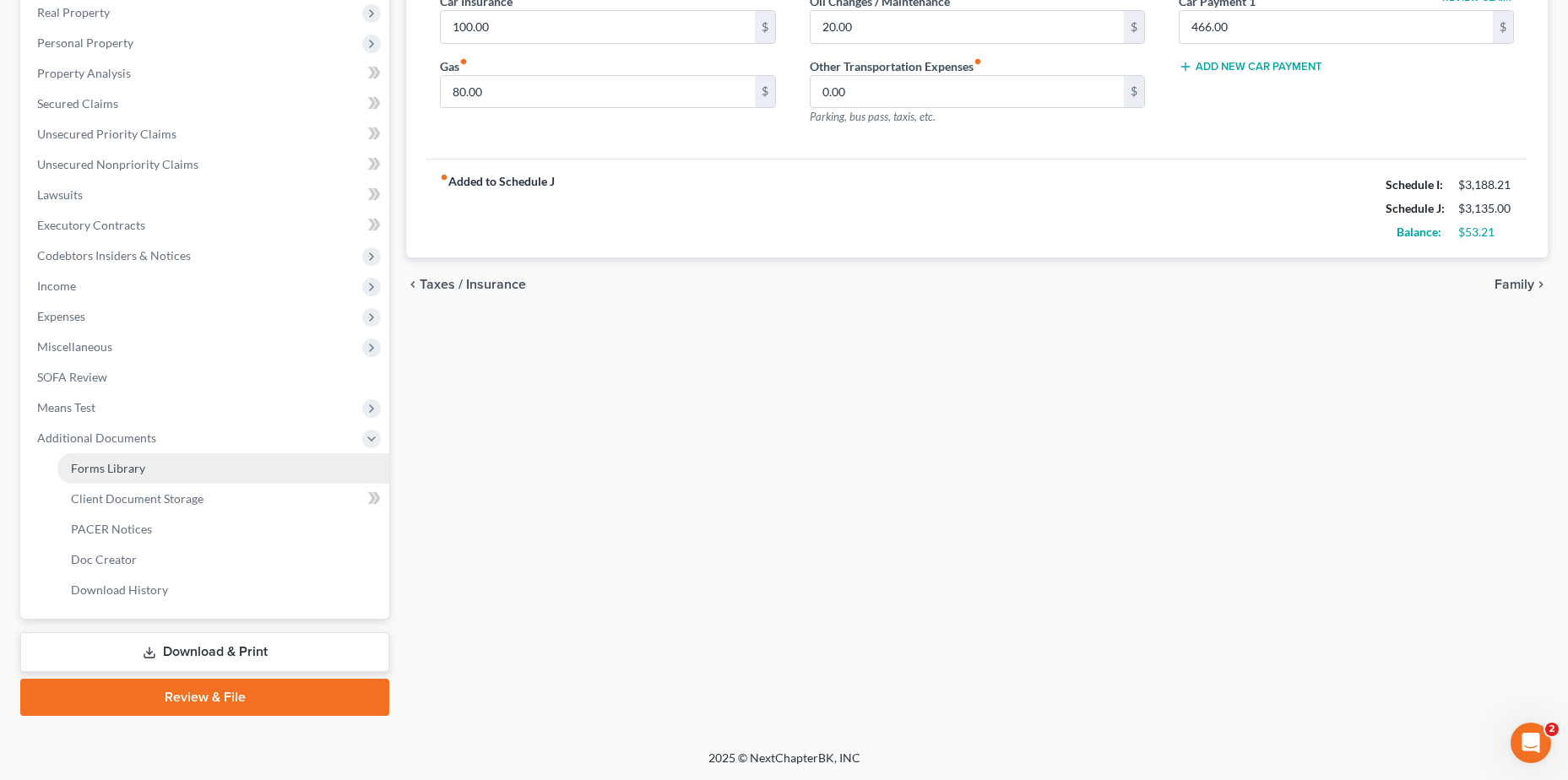
click at [120, 469] on span "Forms Library" at bounding box center [107, 469] width 74 height 14
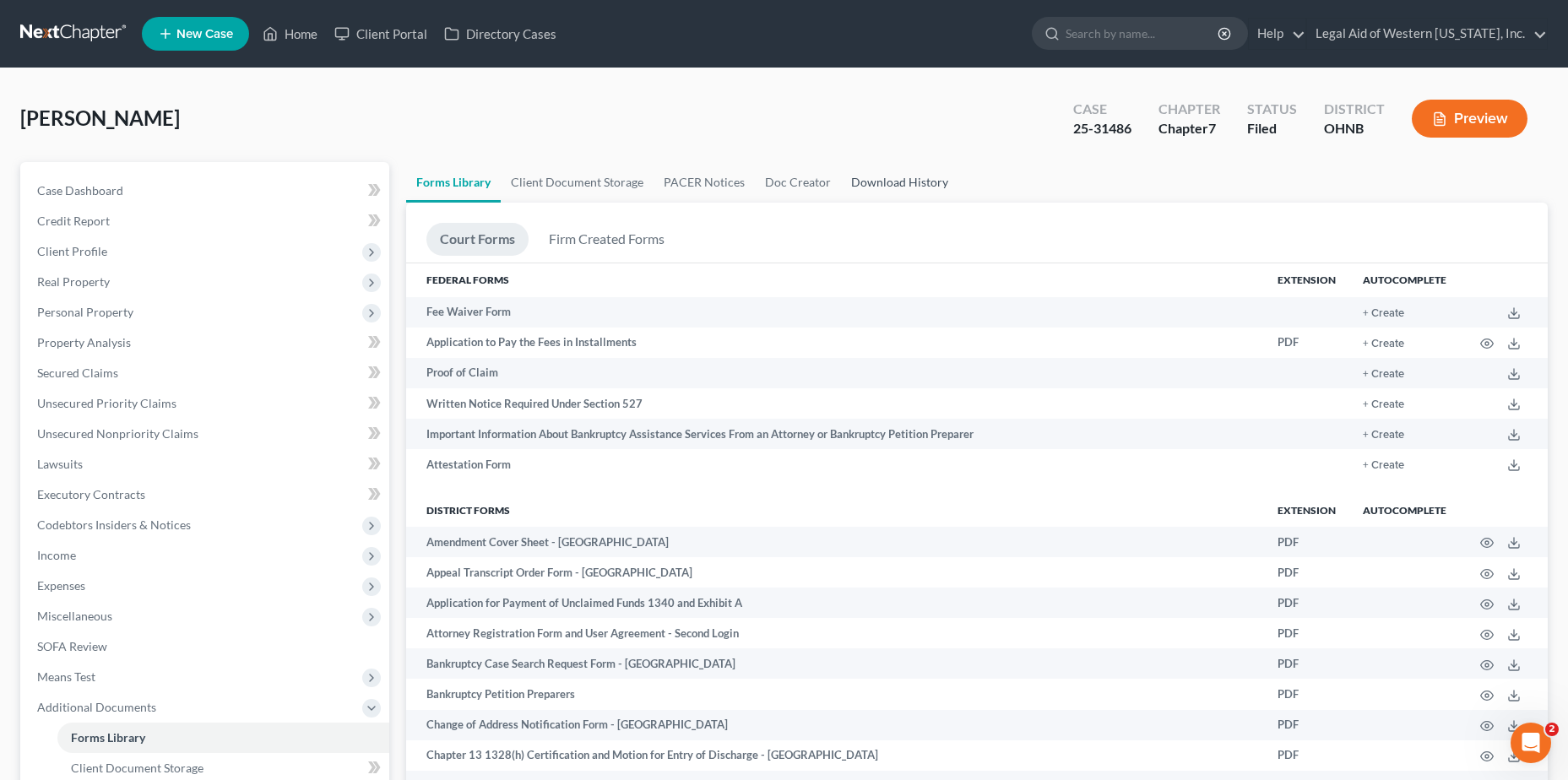
click at [843, 183] on link "Download History" at bounding box center [900, 182] width 118 height 40
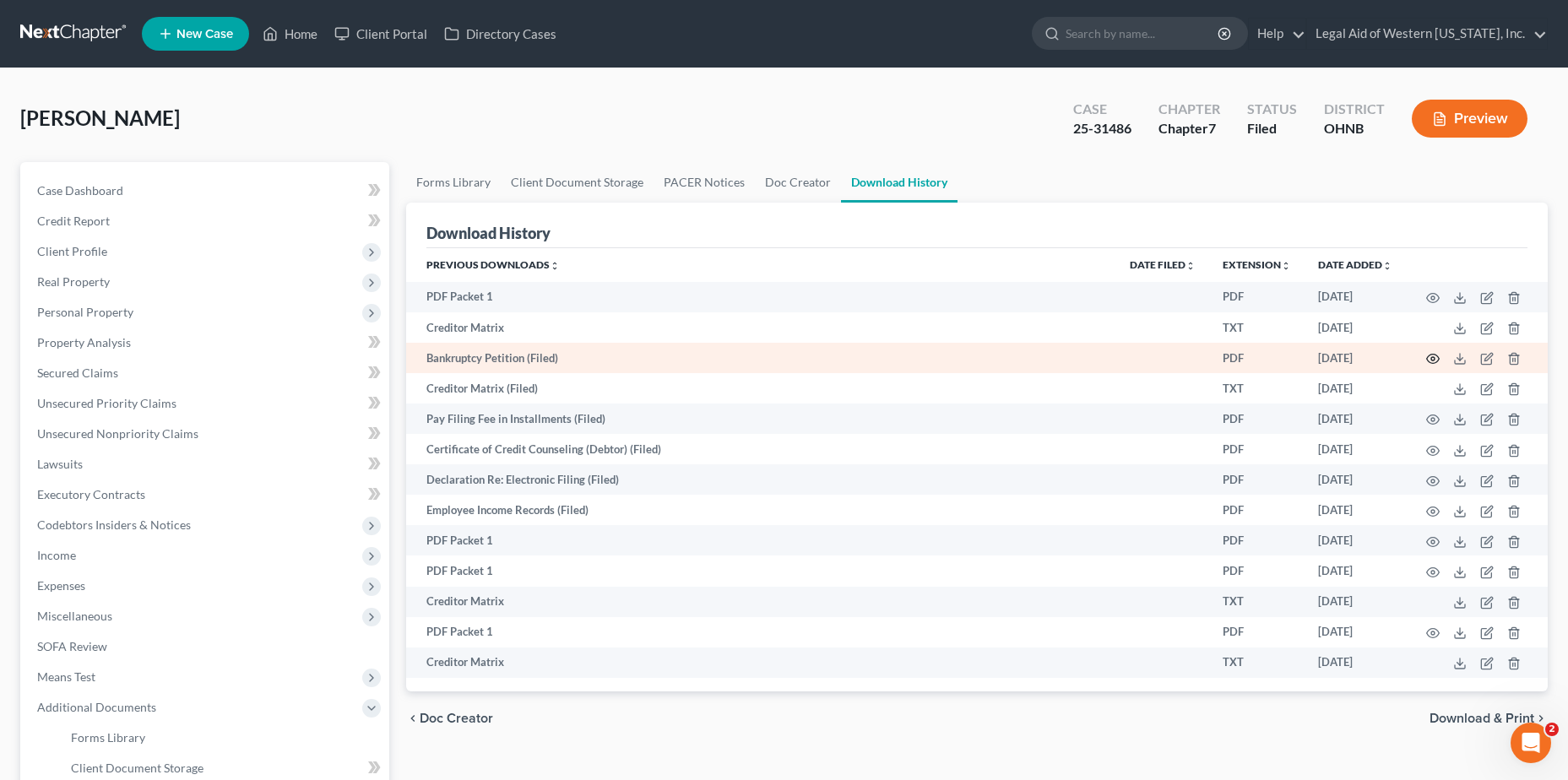
click at [843, 360] on icon "button" at bounding box center [1432, 359] width 13 height 13
